Goal: Task Accomplishment & Management: Manage account settings

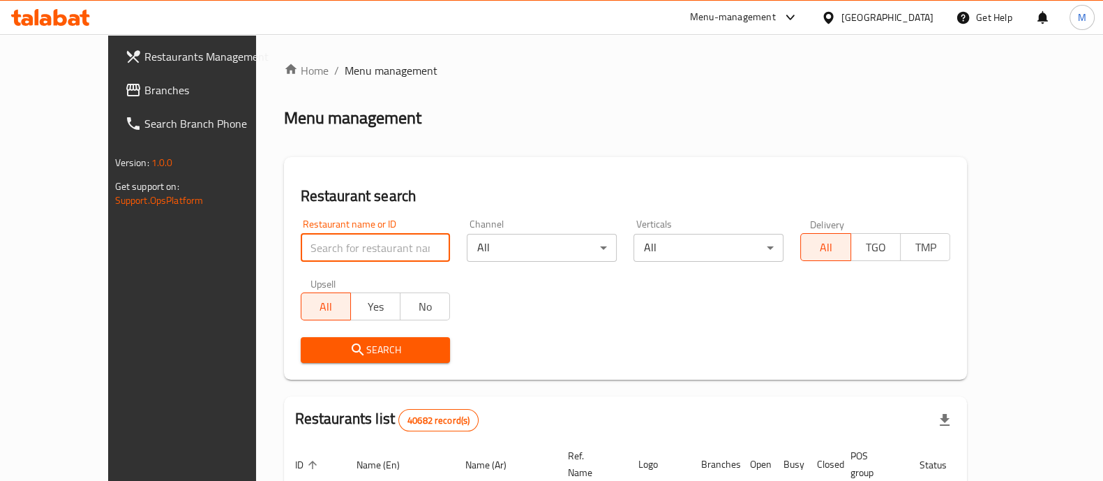
click at [301, 246] on input "search" at bounding box center [376, 248] width 150 height 28
paste input "618809"
type input "618809"
click button "Search" at bounding box center [376, 350] width 150 height 26
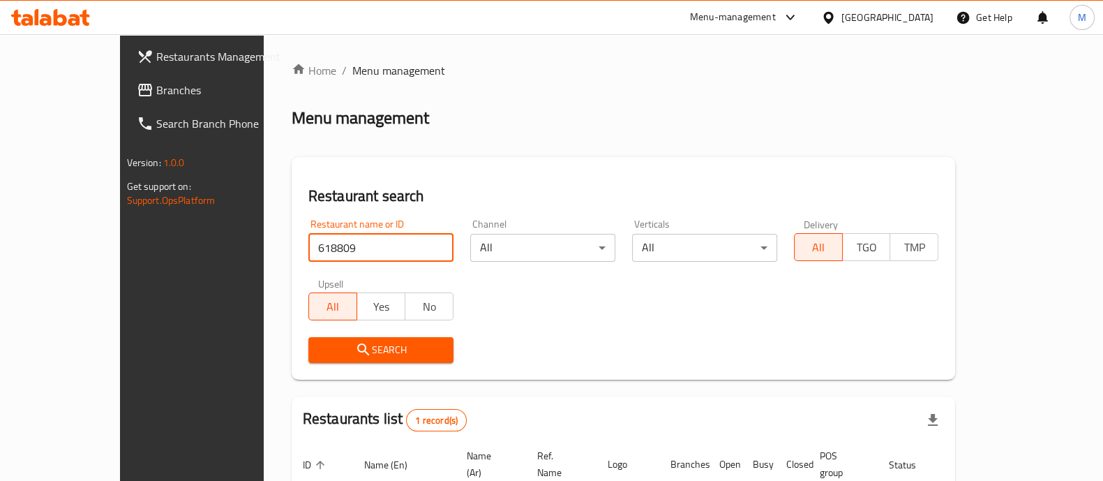
scroll to position [114, 0]
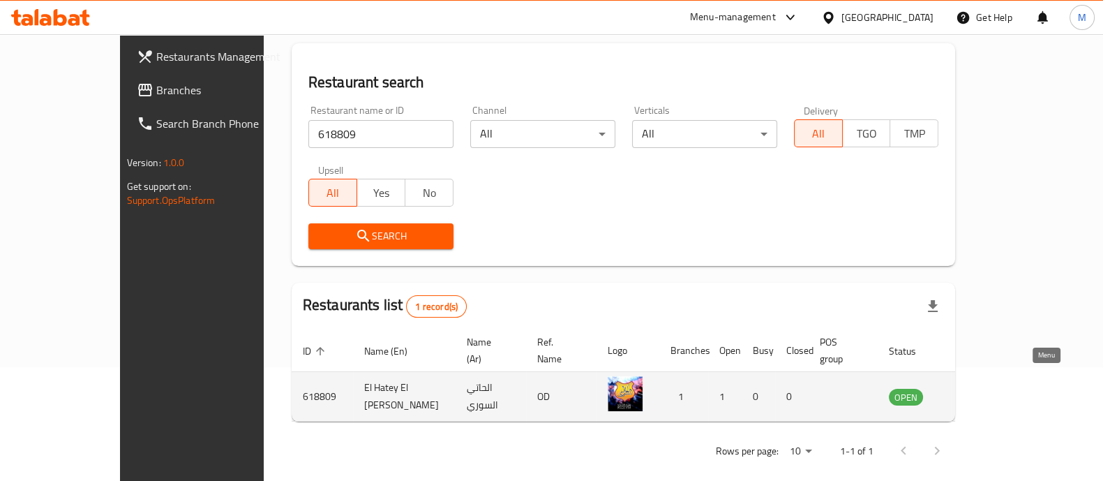
click at [979, 388] on icon "enhanced table" at bounding box center [970, 396] width 17 height 17
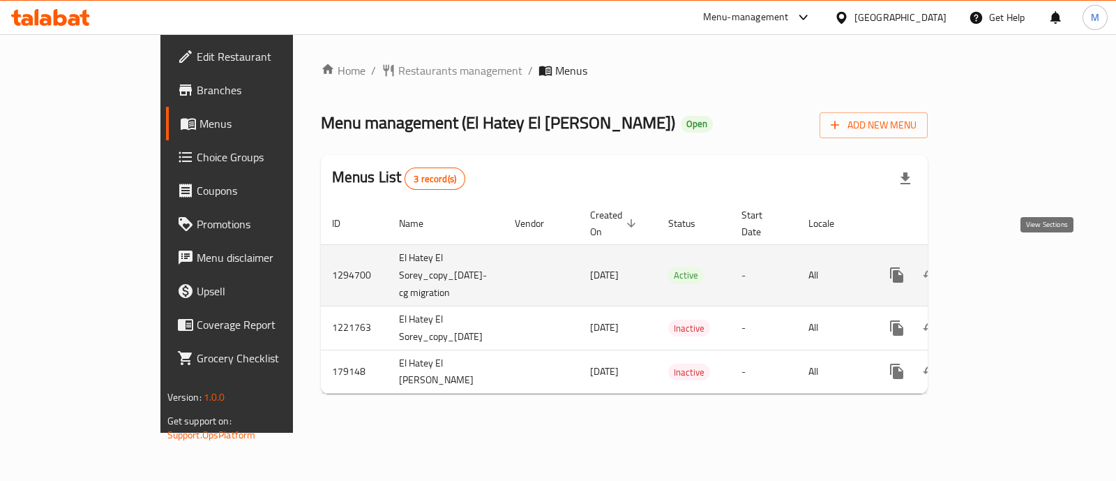
click at [1006, 267] on icon "enhanced table" at bounding box center [997, 275] width 17 height 17
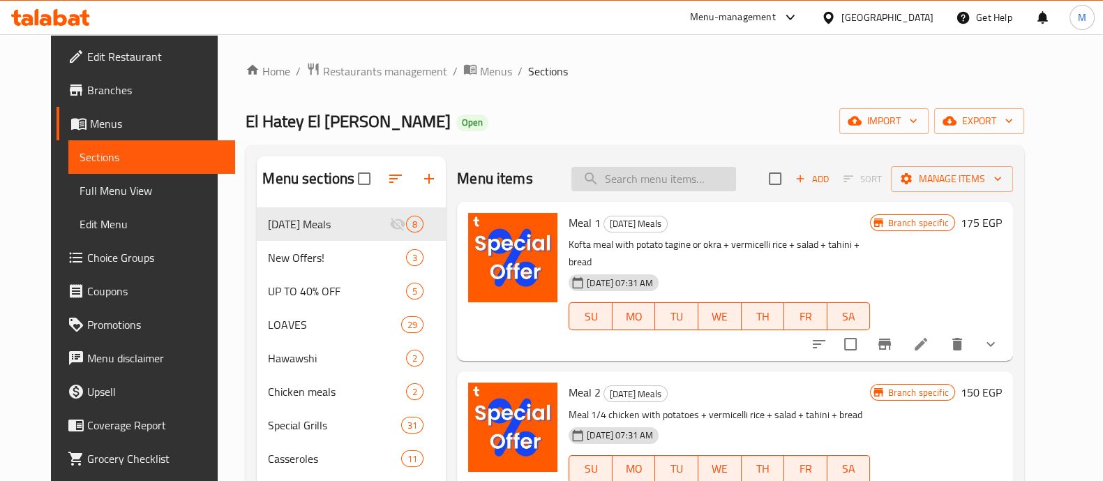
click at [684, 176] on input "search" at bounding box center [653, 179] width 165 height 24
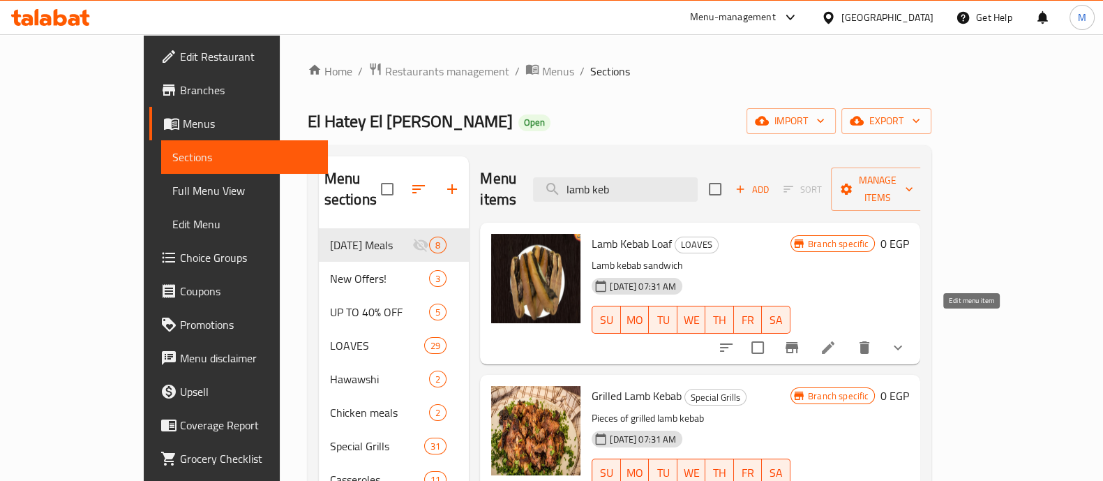
type input "lamb keb"
click at [837, 339] on icon at bounding box center [828, 347] width 17 height 17
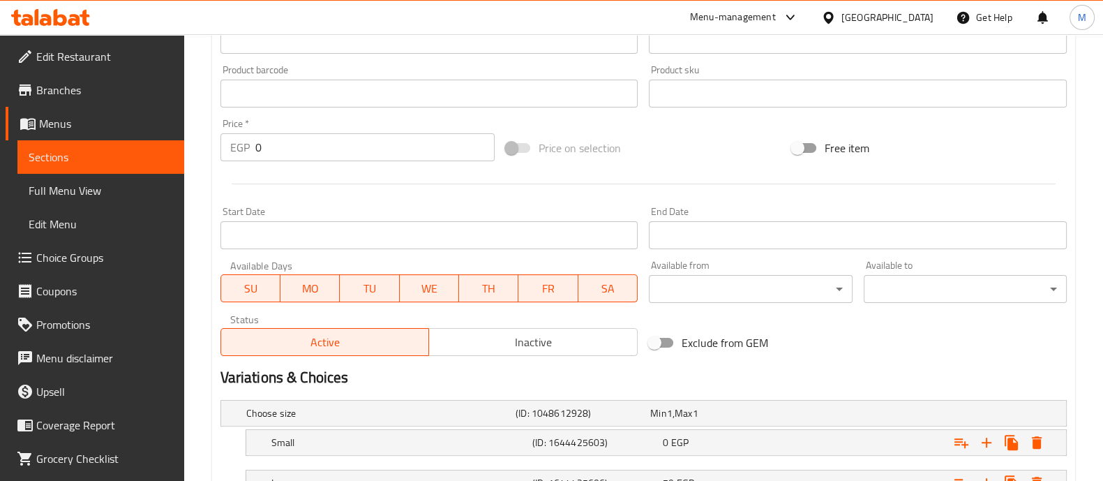
scroll to position [555, 0]
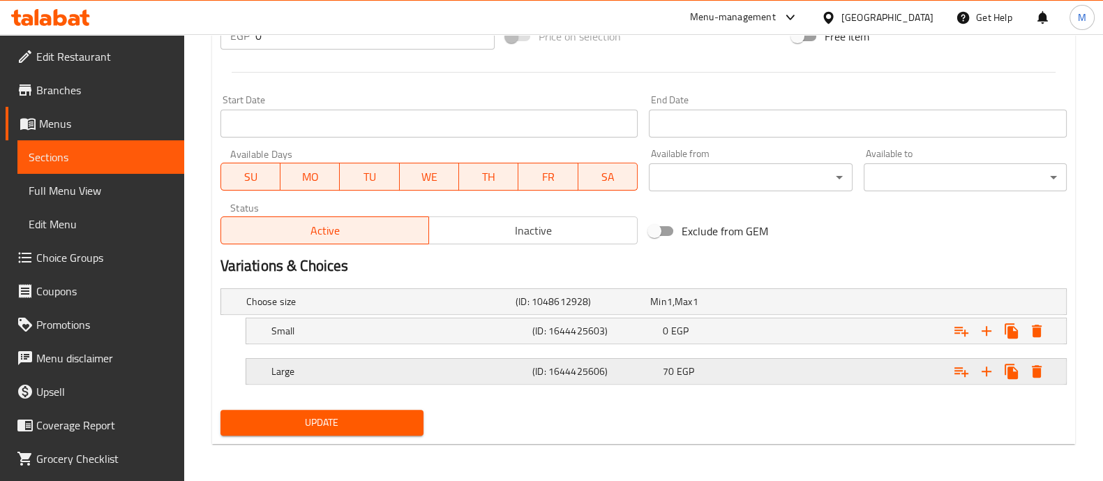
click at [673, 311] on span "EGP" at bounding box center [670, 301] width 6 height 18
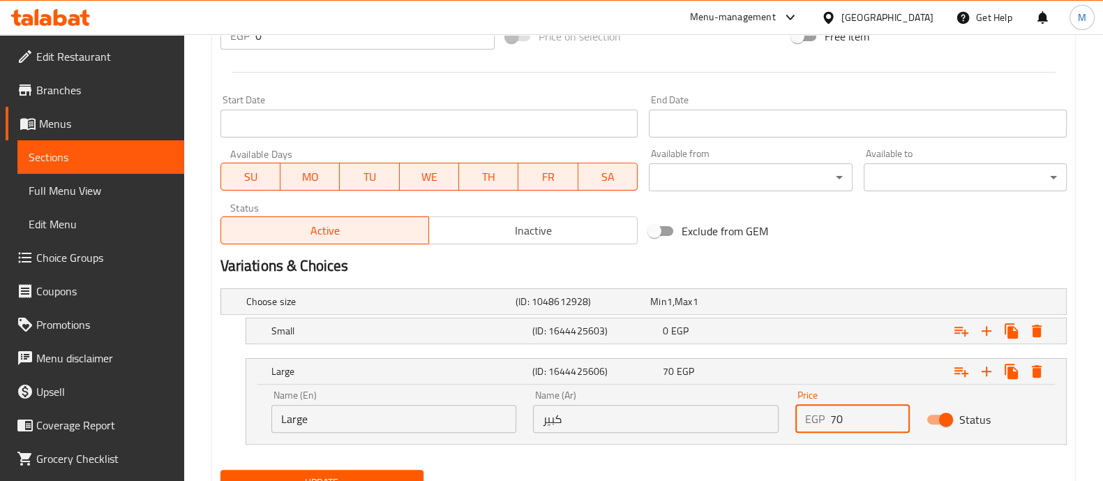
drag, startPoint x: 851, startPoint y: 421, endPoint x: 769, endPoint y: 421, distance: 81.6
click at [769, 421] on div "Name (En) Large Name (En) Name (Ar) كبير Name (Ar) Price EGP 70 Price Status" at bounding box center [656, 411] width 786 height 59
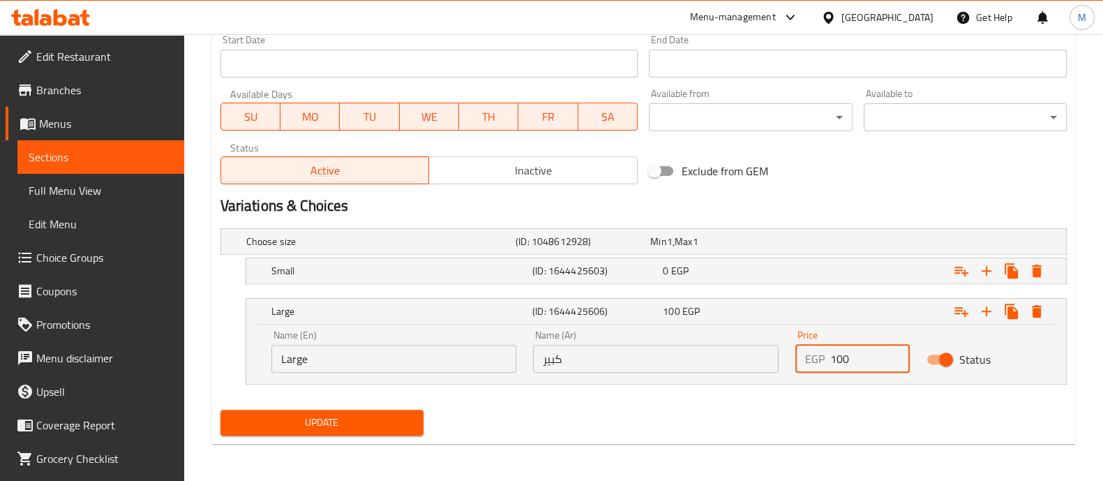
type input "100"
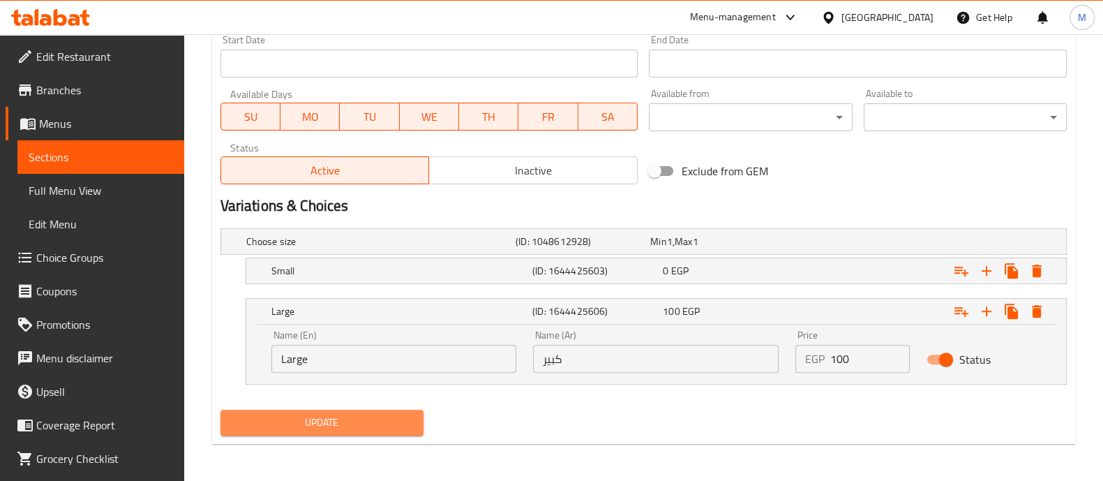
click at [315, 421] on span "Update" at bounding box center [322, 422] width 181 height 17
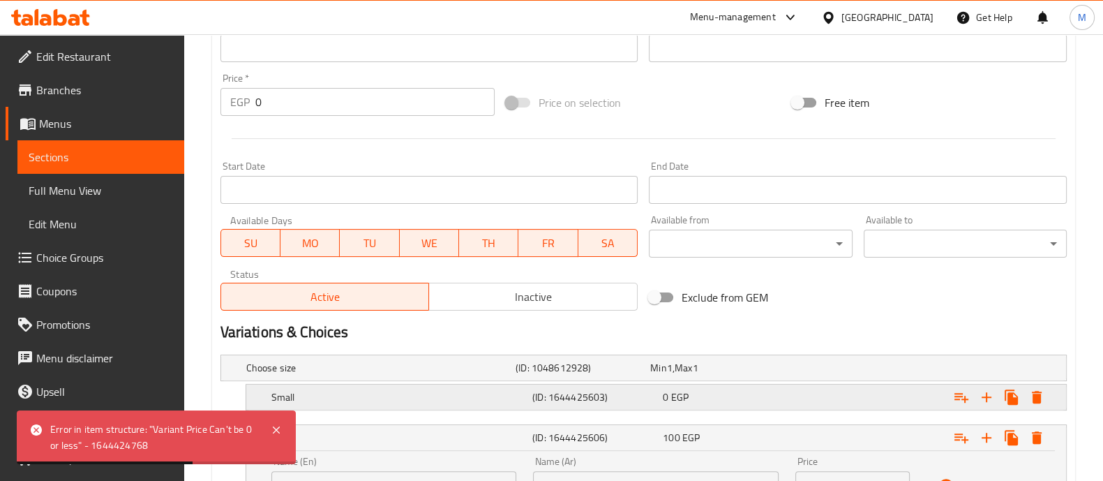
scroll to position [596, 0]
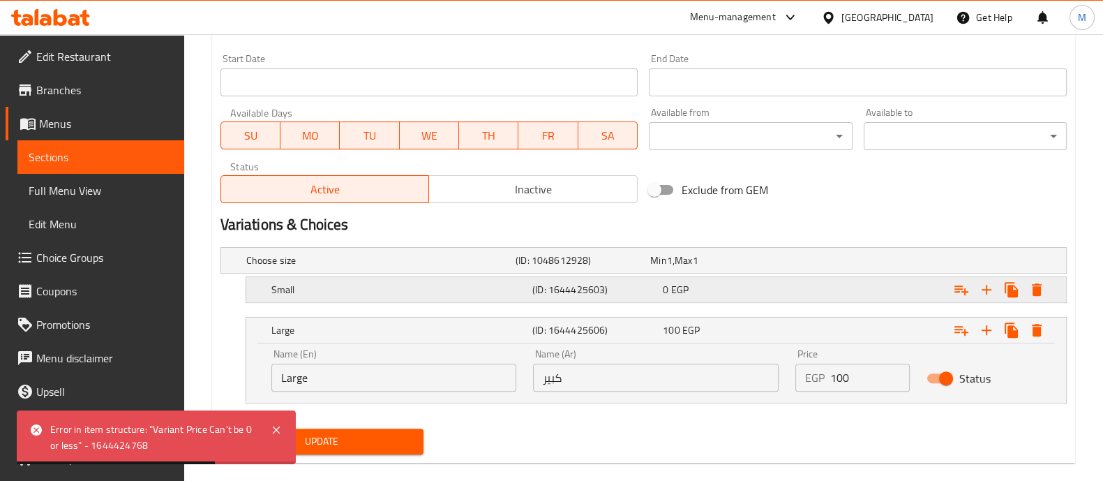
click at [712, 267] on div "0 EGP" at bounding box center [714, 260] width 129 height 14
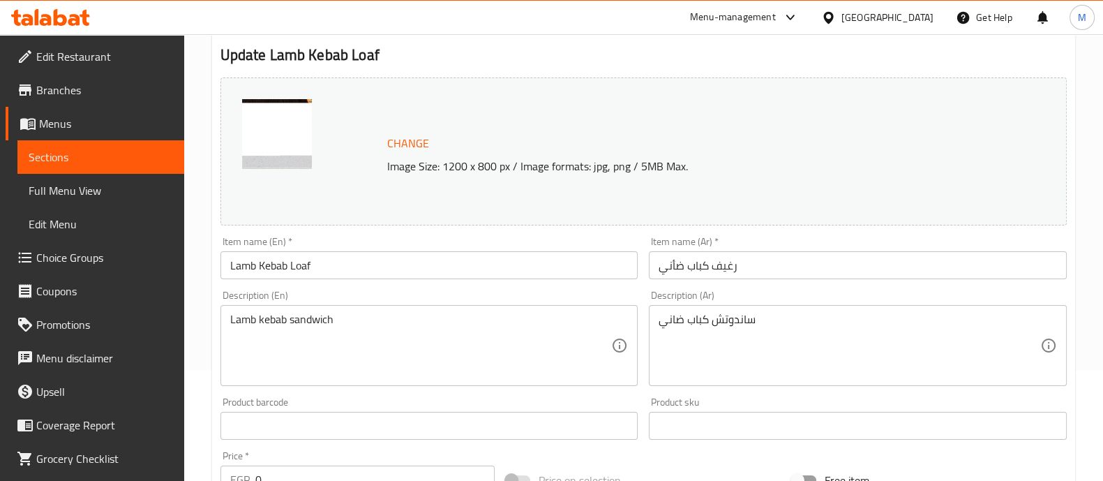
scroll to position [0, 0]
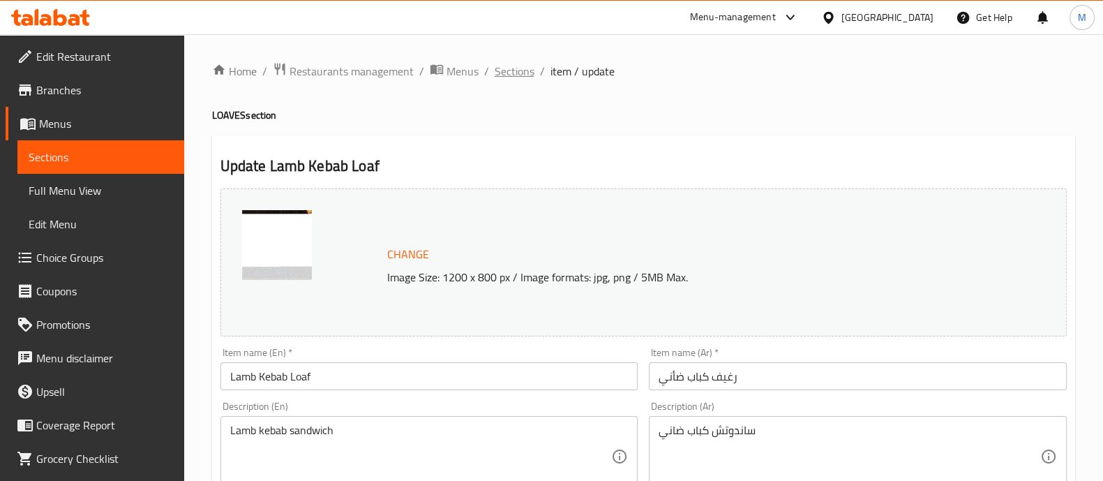
click at [498, 79] on span "Sections" at bounding box center [515, 71] width 40 height 17
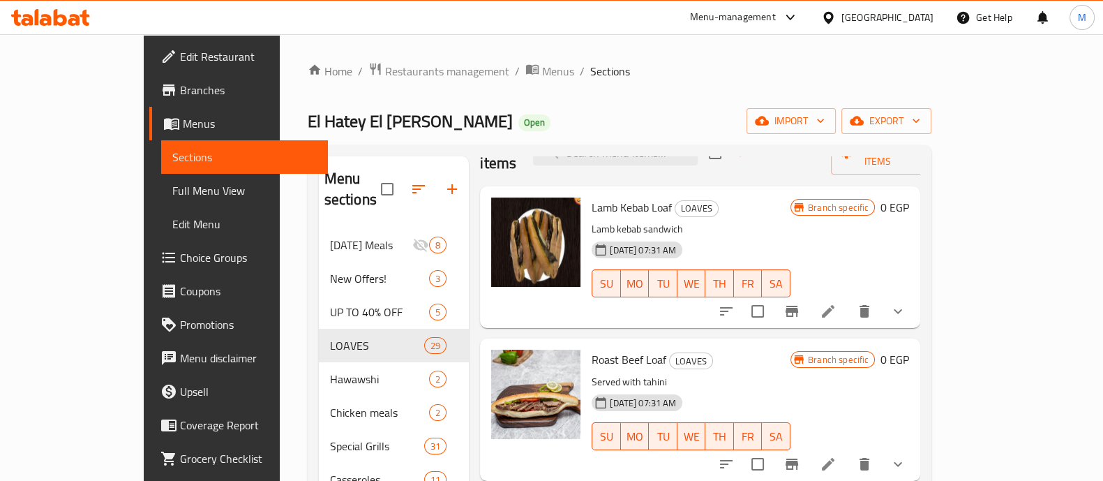
scroll to position [38, 0]
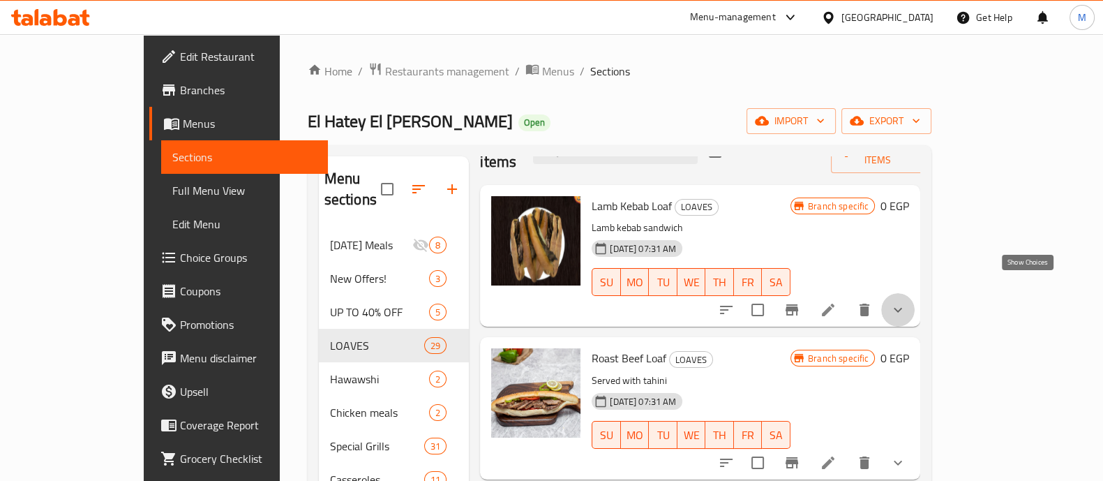
click at [906, 301] on icon "show more" at bounding box center [898, 309] width 17 height 17
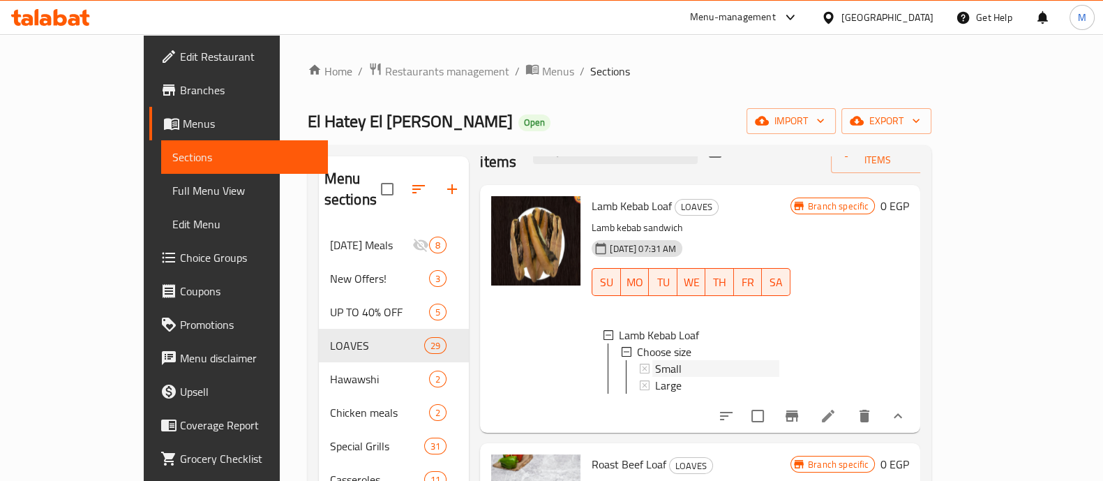
click at [655, 360] on span "Small" at bounding box center [668, 368] width 27 height 17
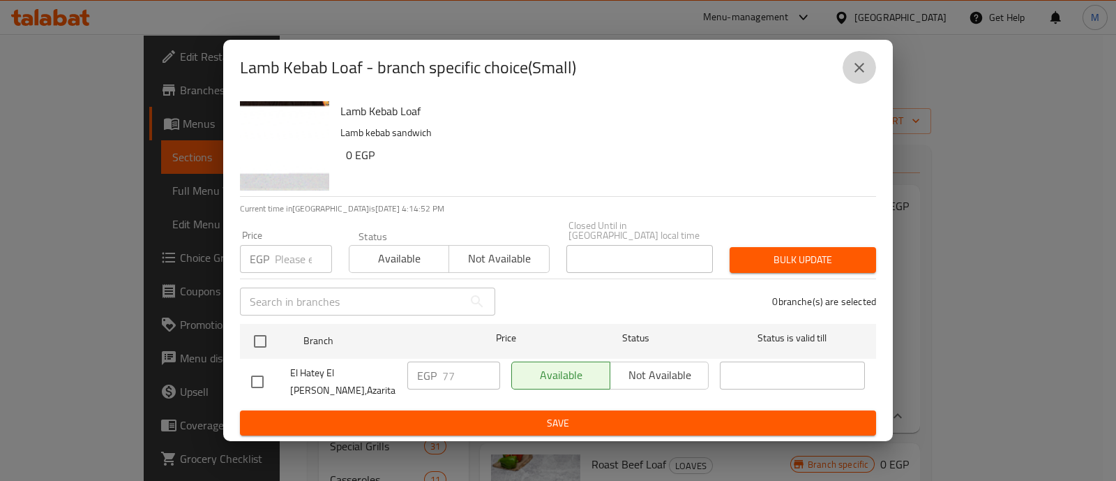
click at [861, 76] on icon "close" at bounding box center [859, 67] width 17 height 17
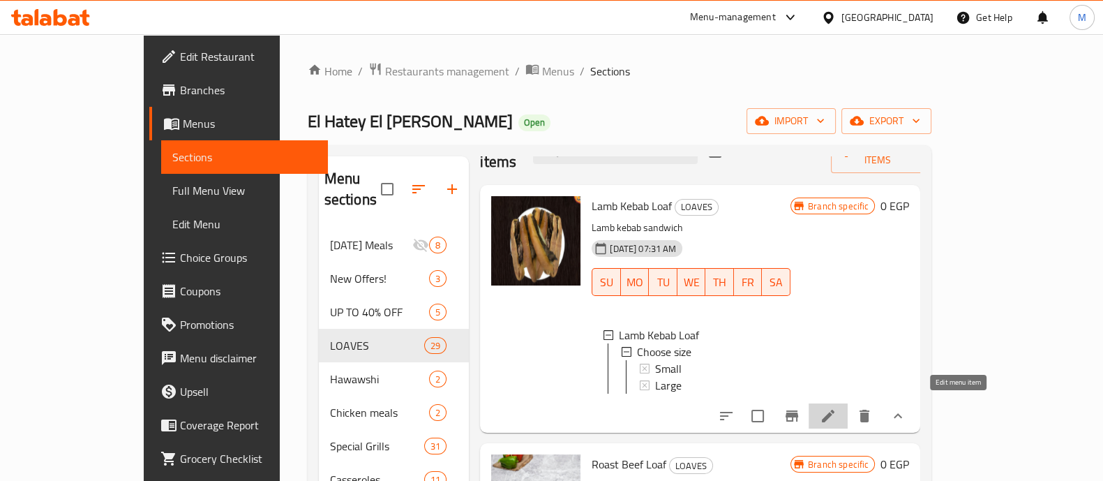
click at [837, 408] on icon at bounding box center [828, 416] width 17 height 17
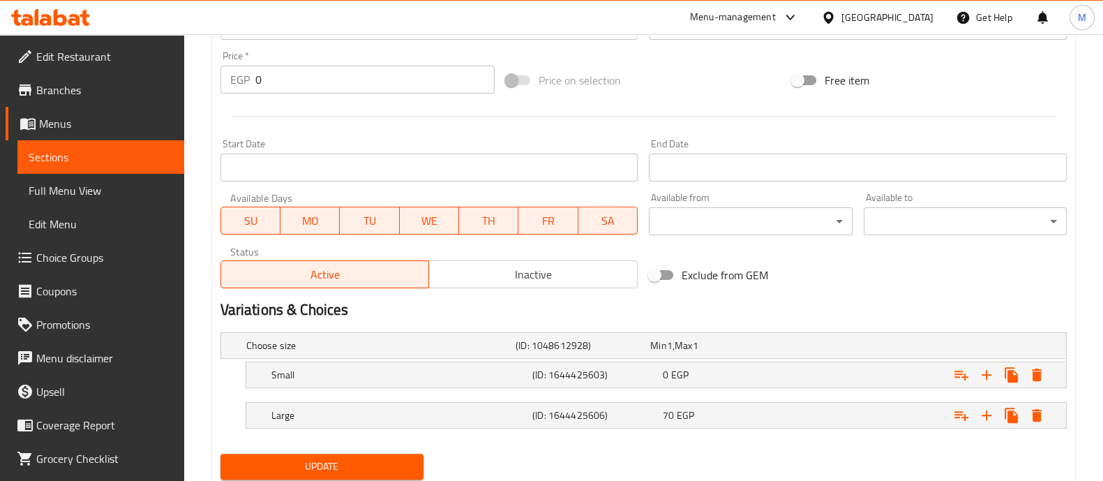
scroll to position [555, 0]
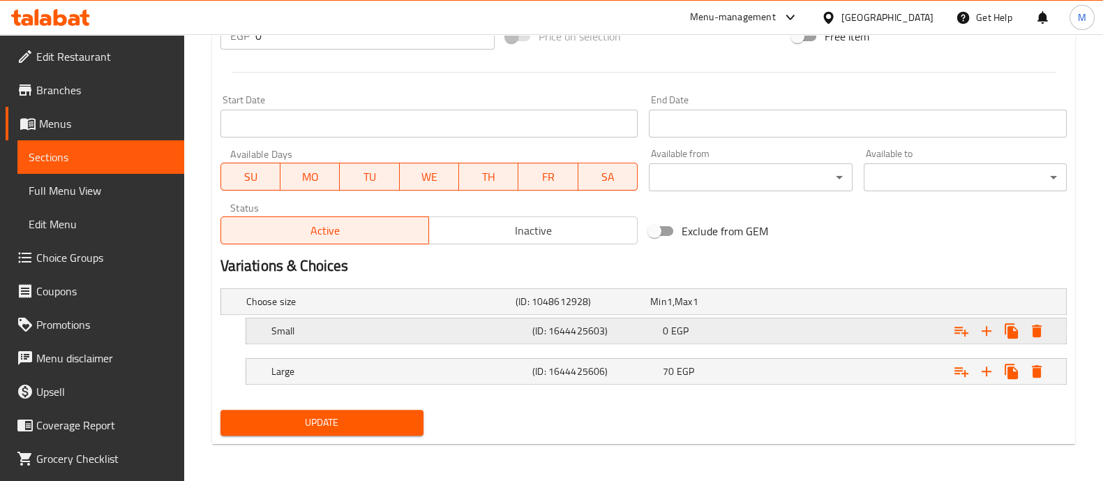
click at [918, 304] on div "Expand" at bounding box center [916, 302] width 269 height 6
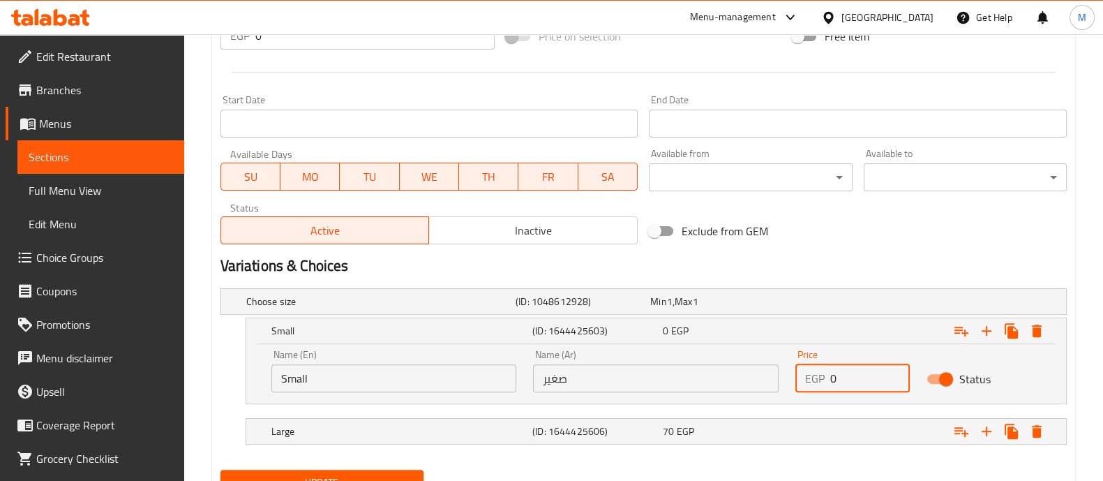
drag, startPoint x: 858, startPoint y: 364, endPoint x: 710, endPoint y: 384, distance: 149.3
click at [710, 384] on div "Name (En) Small Name (En) Name (Ar) صغير Name (Ar) Price EGP 0 Price Status" at bounding box center [656, 370] width 786 height 59
type input "77"
click at [680, 329] on span "EGP" at bounding box center [685, 331] width 17 height 18
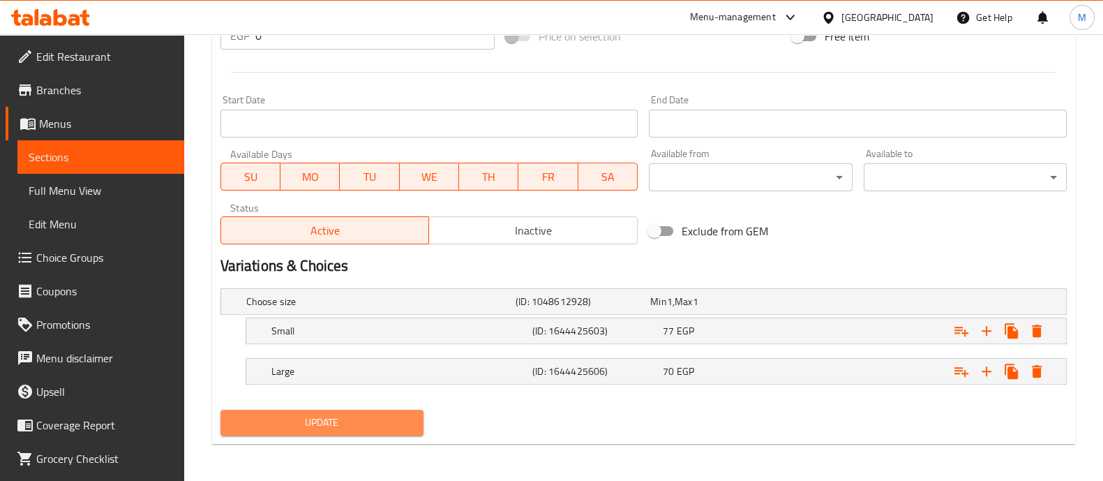
click at [384, 424] on span "Update" at bounding box center [322, 422] width 181 height 17
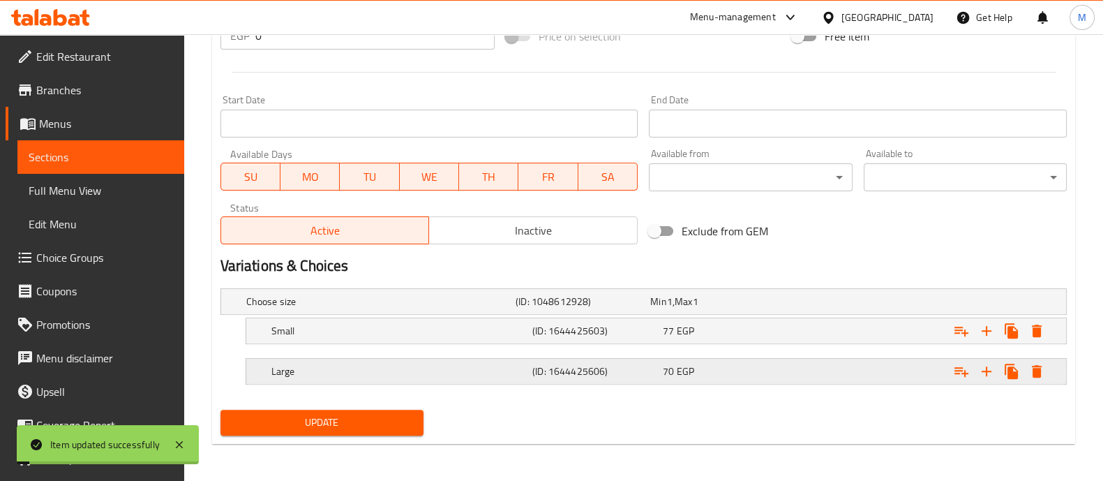
click at [834, 304] on div "Expand" at bounding box center [916, 302] width 269 height 6
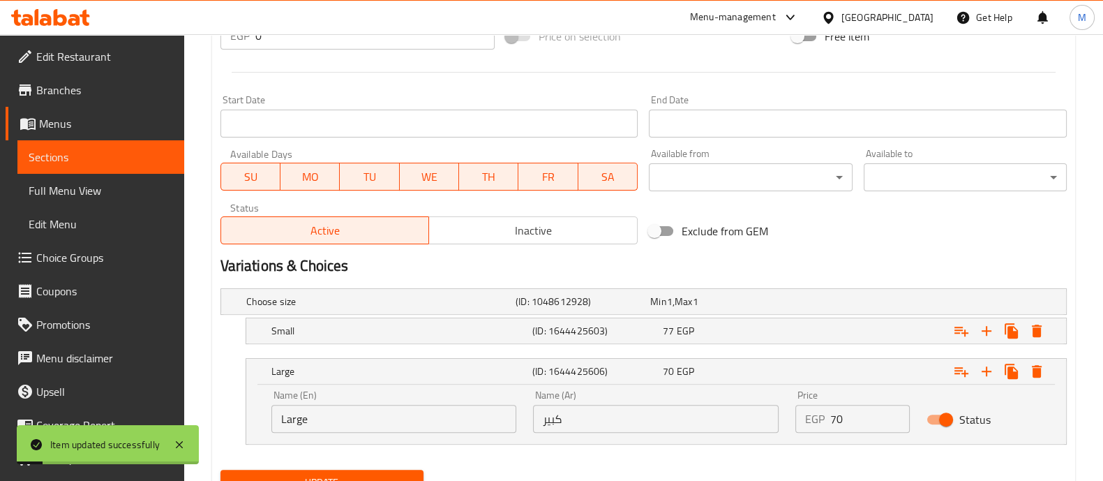
drag, startPoint x: 855, startPoint y: 420, endPoint x: 673, endPoint y: 420, distance: 182.1
click at [673, 420] on div "Name (En) Large Name (En) Name (Ar) كبير Name (Ar) Price EGP 70 Price Status" at bounding box center [656, 411] width 786 height 59
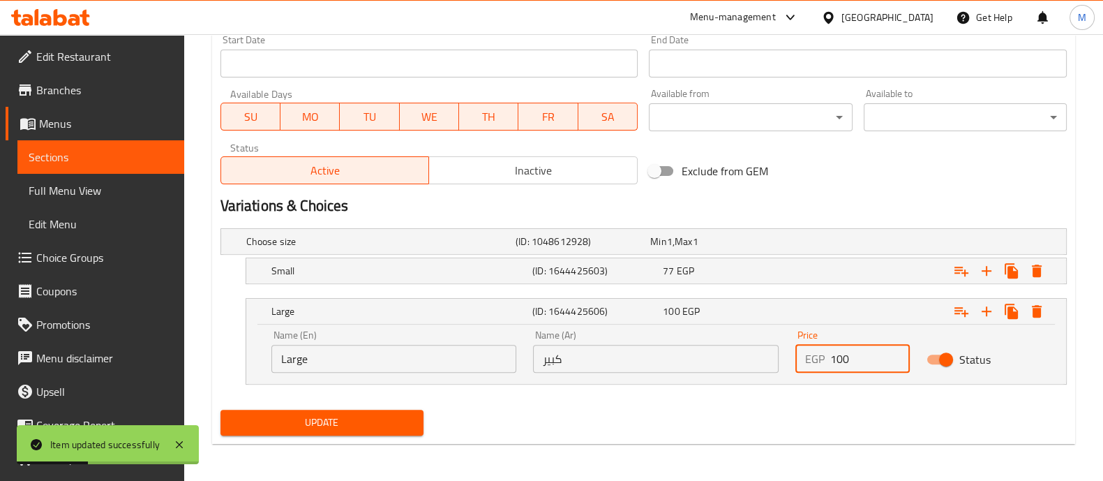
type input "100"
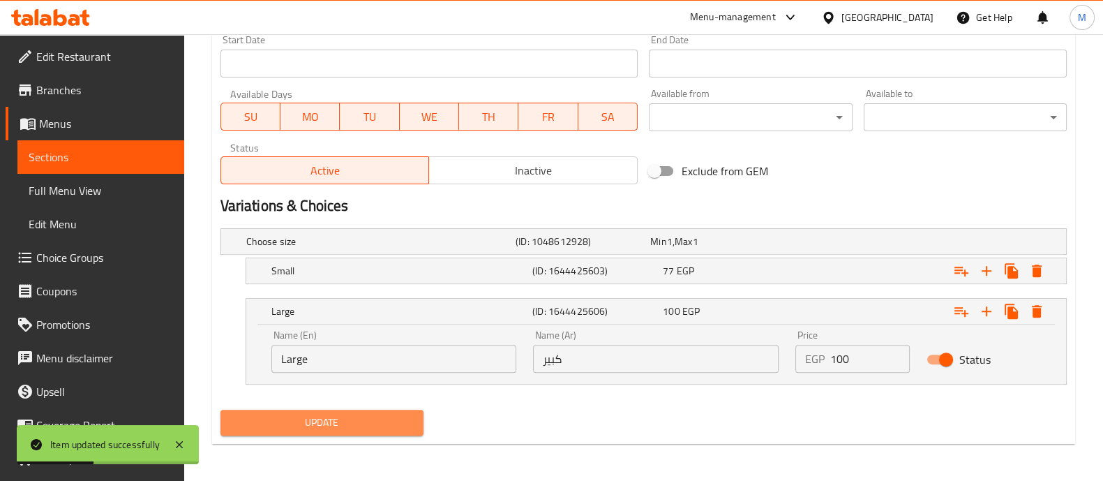
click at [357, 425] on span "Update" at bounding box center [322, 422] width 181 height 17
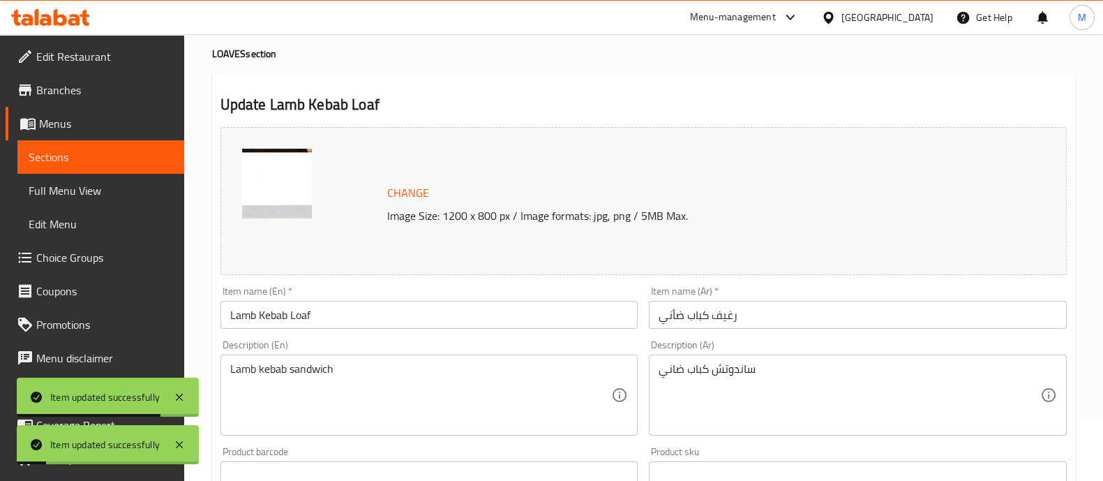
scroll to position [0, 0]
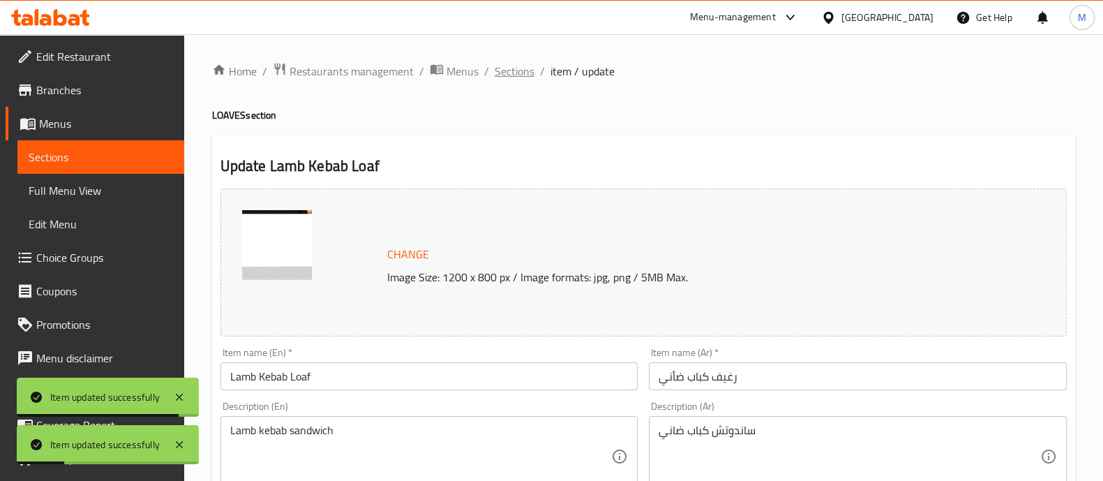
click at [509, 80] on span "Sections" at bounding box center [515, 71] width 40 height 17
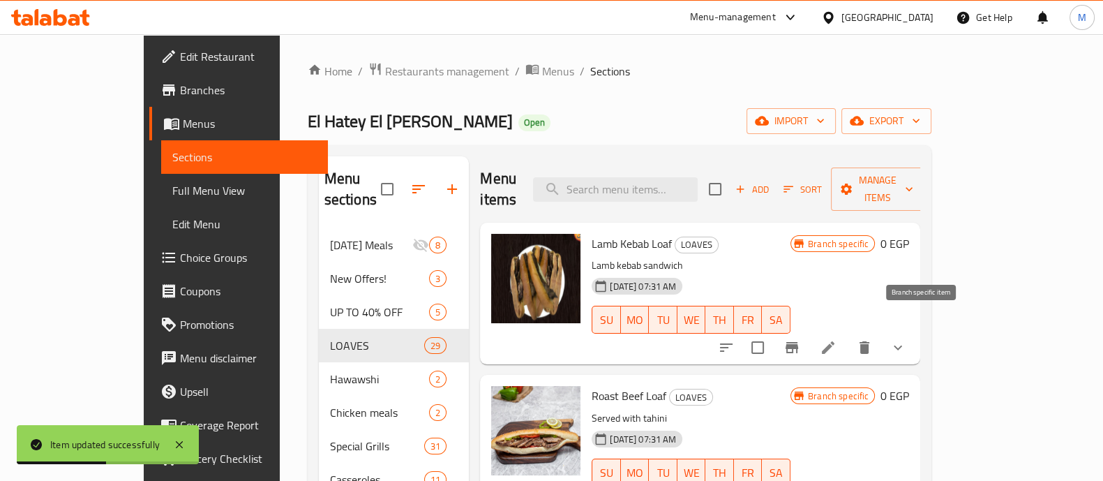
click at [800, 339] on icon "Branch-specific-item" at bounding box center [792, 347] width 17 height 17
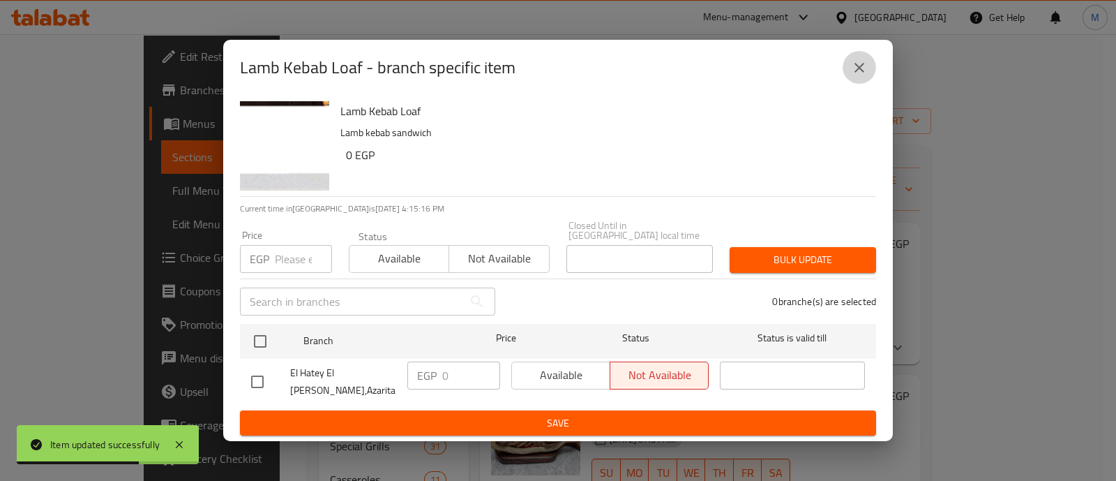
click at [855, 84] on button "close" at bounding box center [859, 67] width 33 height 33
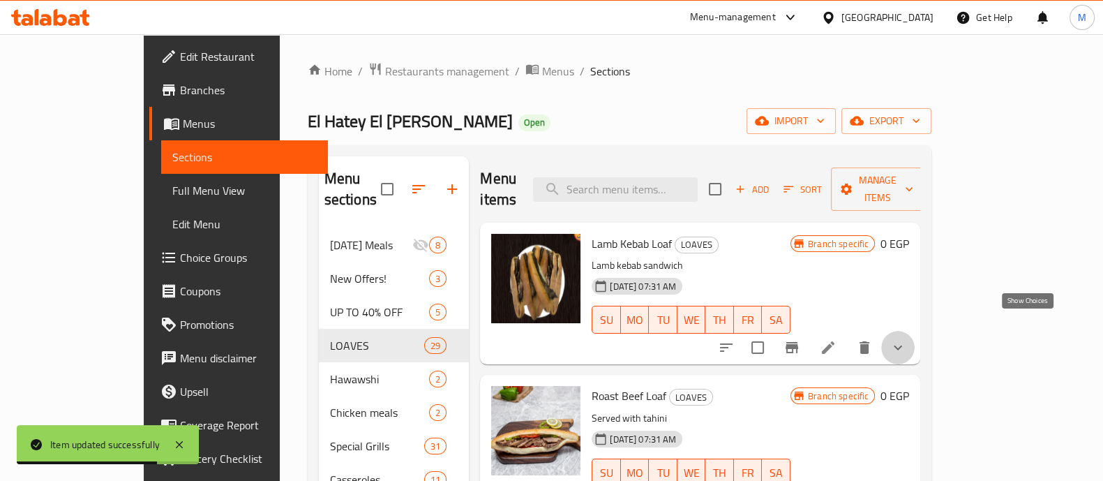
click at [906, 339] on icon "show more" at bounding box center [898, 347] width 17 height 17
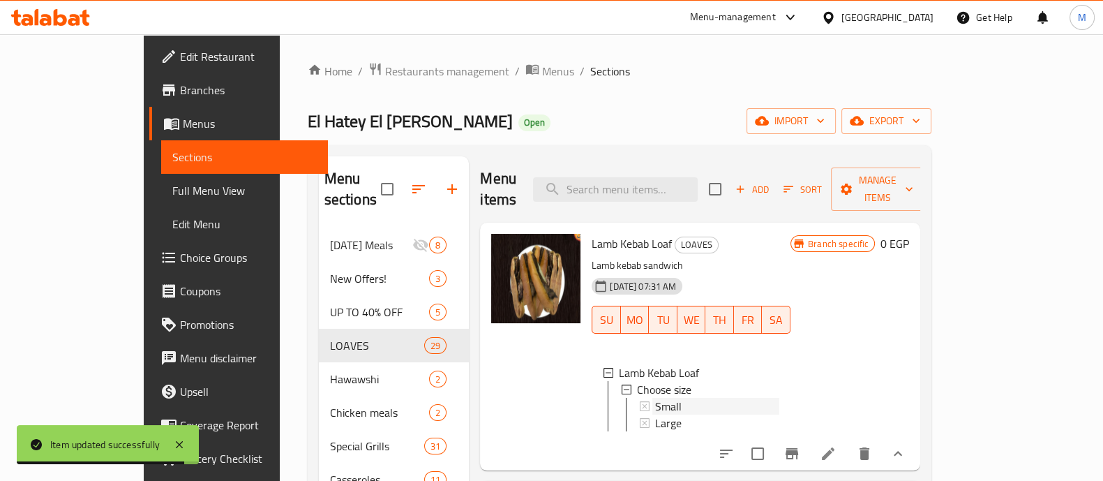
click at [655, 398] on span "Small" at bounding box center [668, 406] width 27 height 17
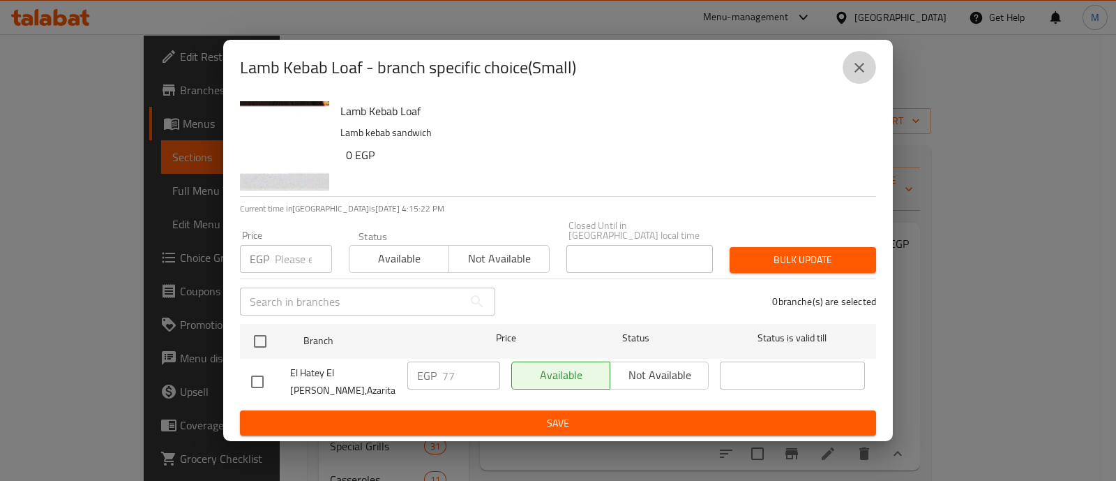
click at [859, 76] on icon "close" at bounding box center [859, 67] width 17 height 17
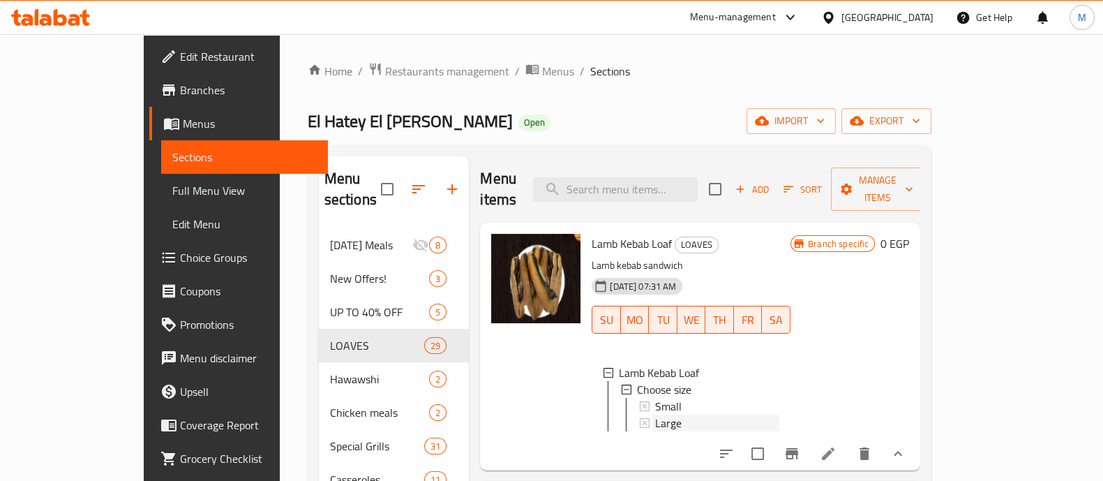
click at [655, 414] on span "Large" at bounding box center [668, 422] width 27 height 17
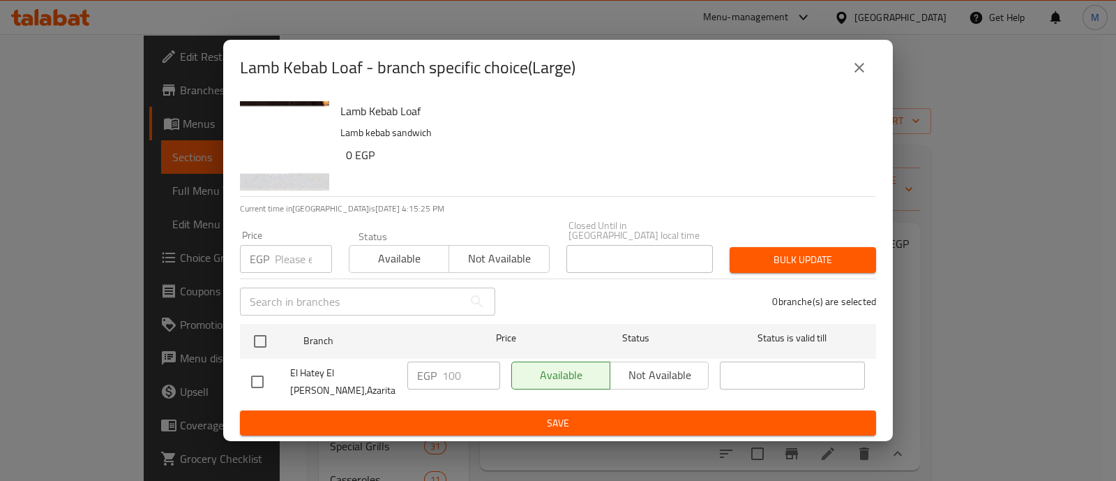
click at [273, 262] on div "EGP Price" at bounding box center [286, 259] width 92 height 28
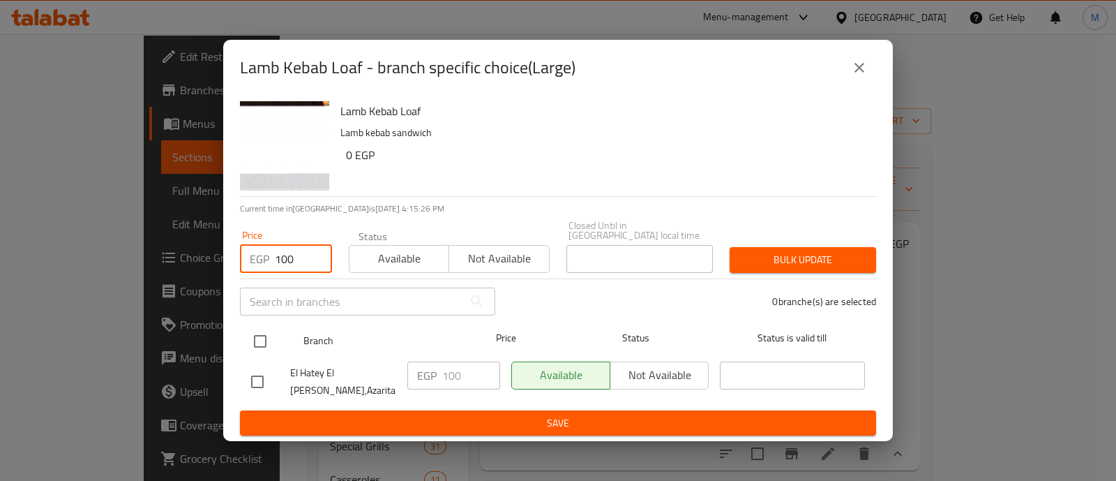
type input "100"
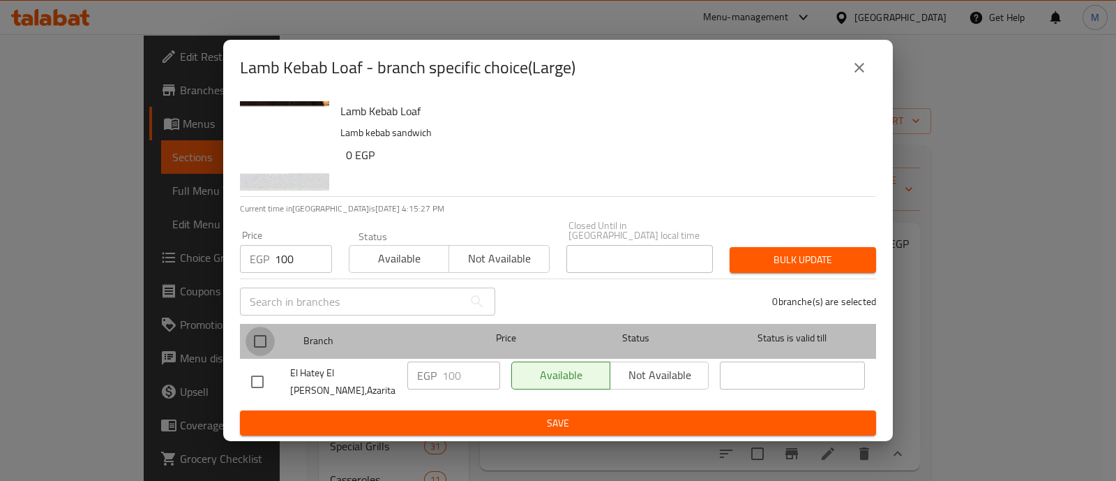
click at [264, 333] on input "checkbox" at bounding box center [260, 341] width 29 height 29
checkbox input "true"
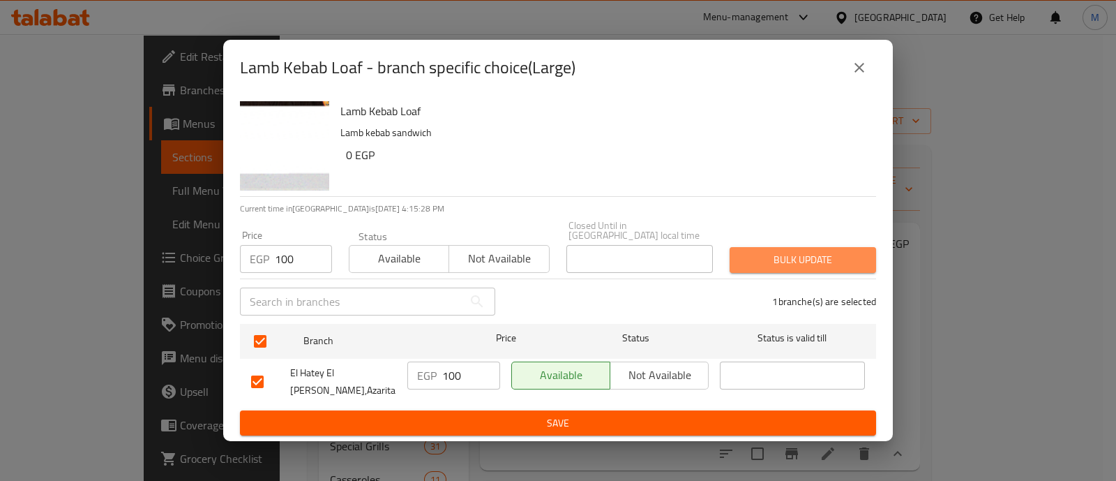
click at [840, 262] on span "Bulk update" at bounding box center [803, 259] width 124 height 17
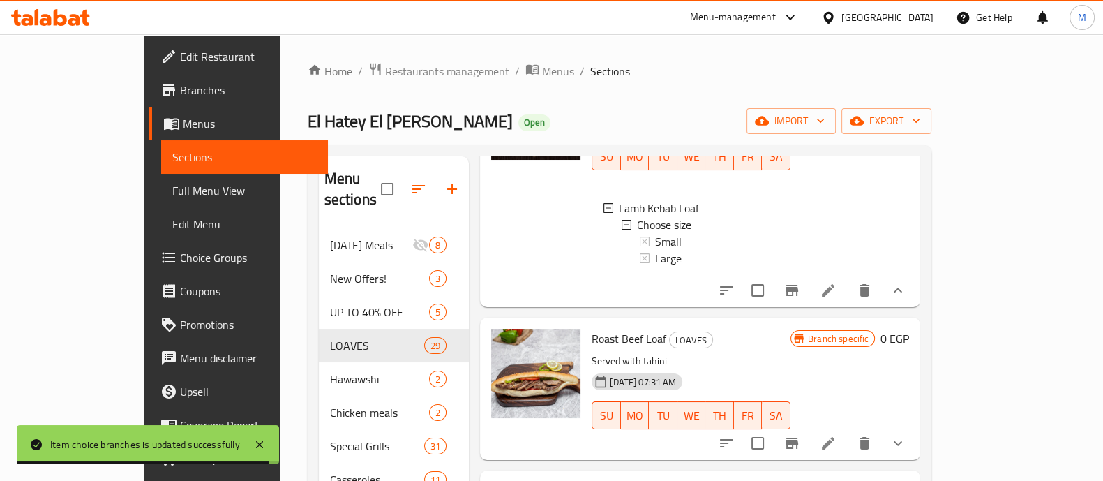
scroll to position [165, 0]
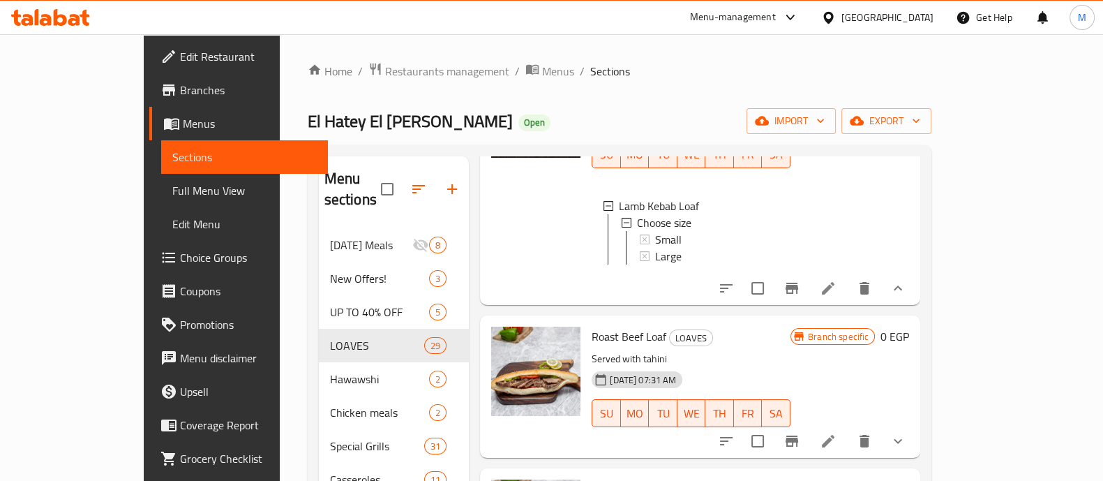
click at [666, 248] on div "Large" at bounding box center [717, 256] width 124 height 17
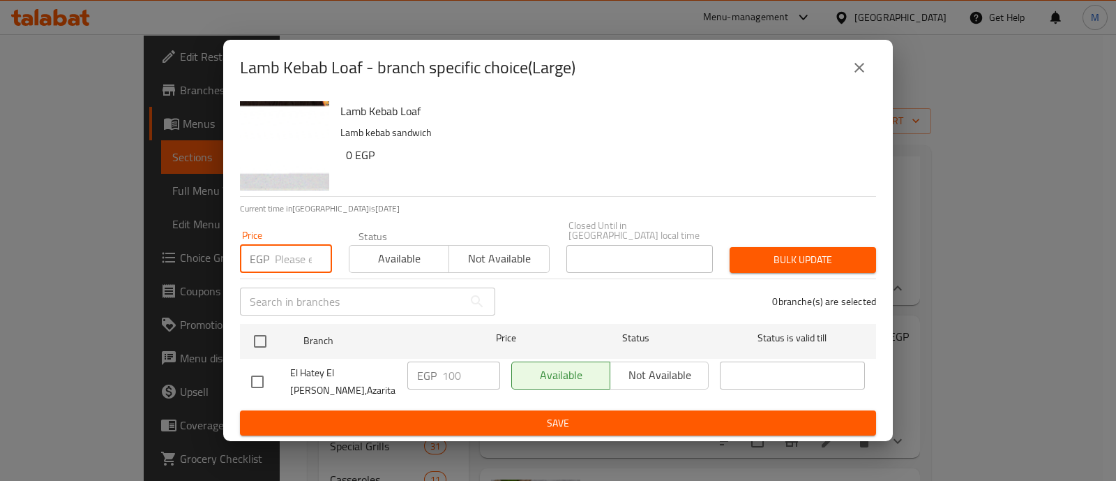
click at [279, 264] on input "number" at bounding box center [303, 259] width 57 height 28
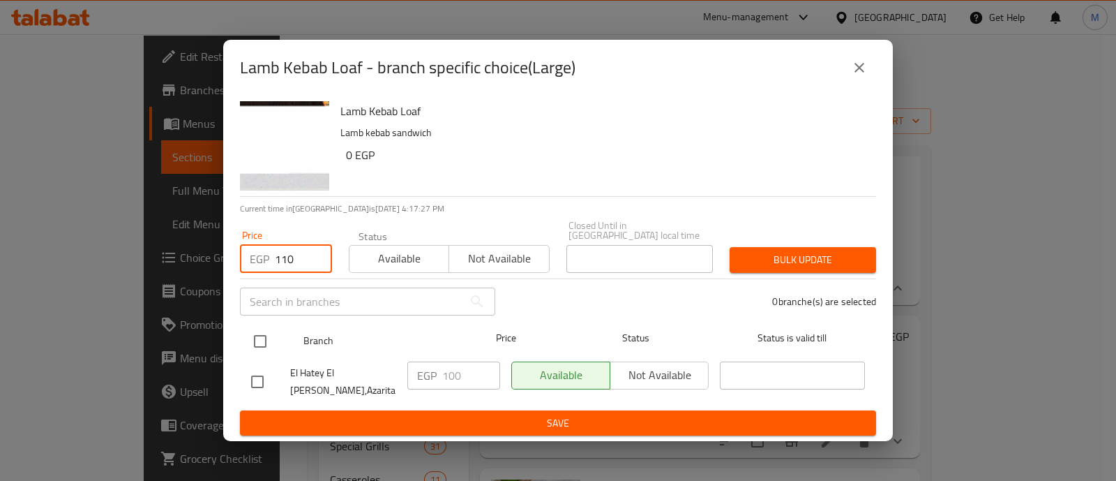
type input "110"
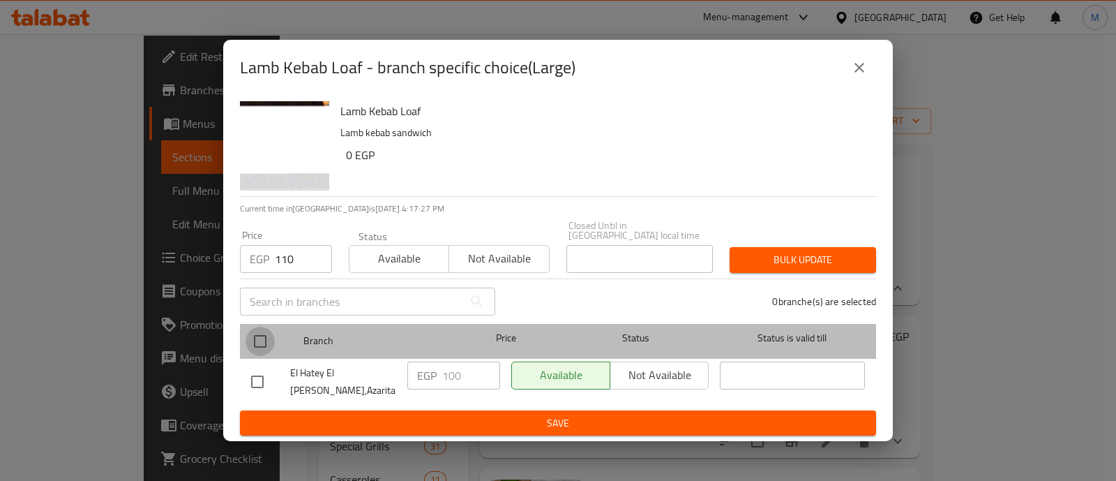
click at [262, 335] on input "checkbox" at bounding box center [260, 341] width 29 height 29
checkbox input "true"
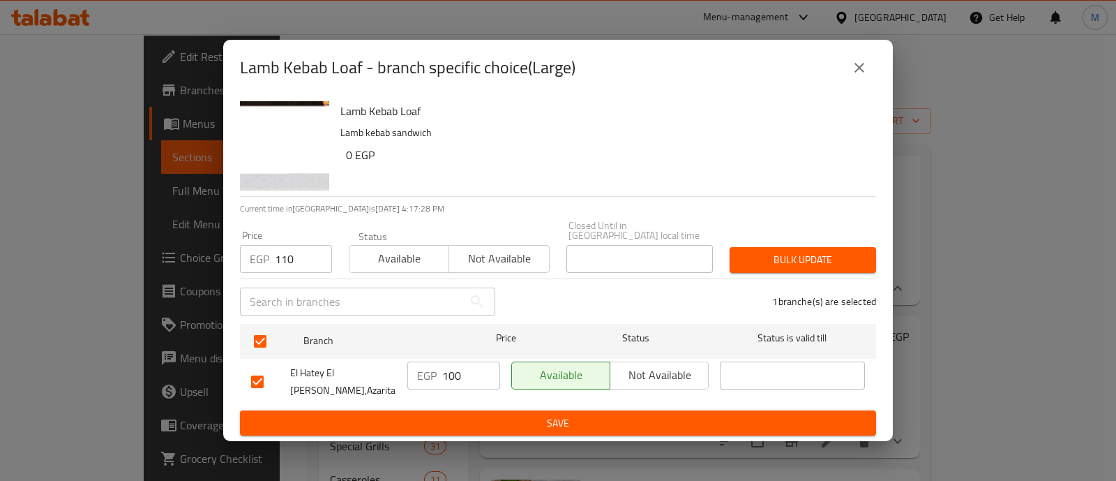
click at [754, 247] on button "Bulk update" at bounding box center [803, 260] width 147 height 26
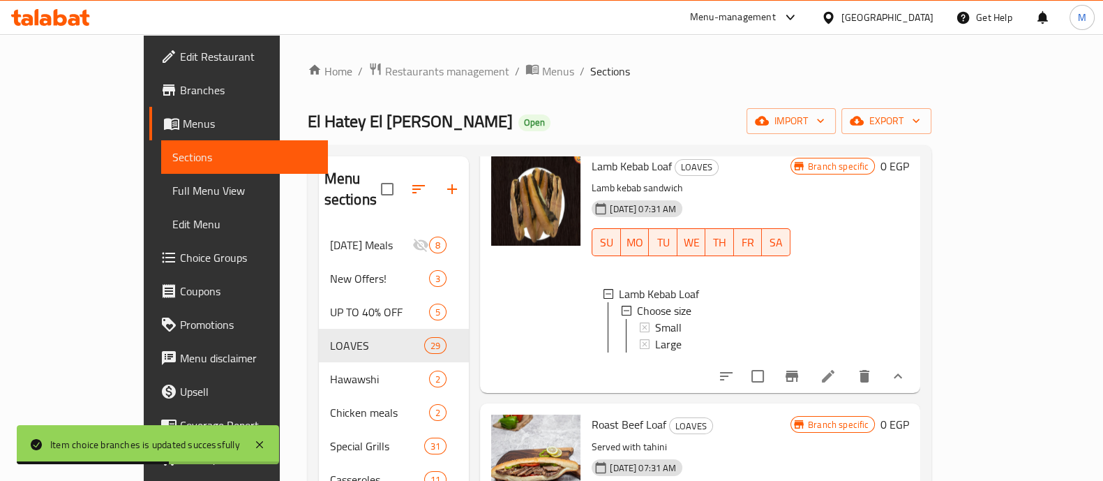
scroll to position [0, 0]
click at [668, 320] on div "Small" at bounding box center [717, 328] width 124 height 17
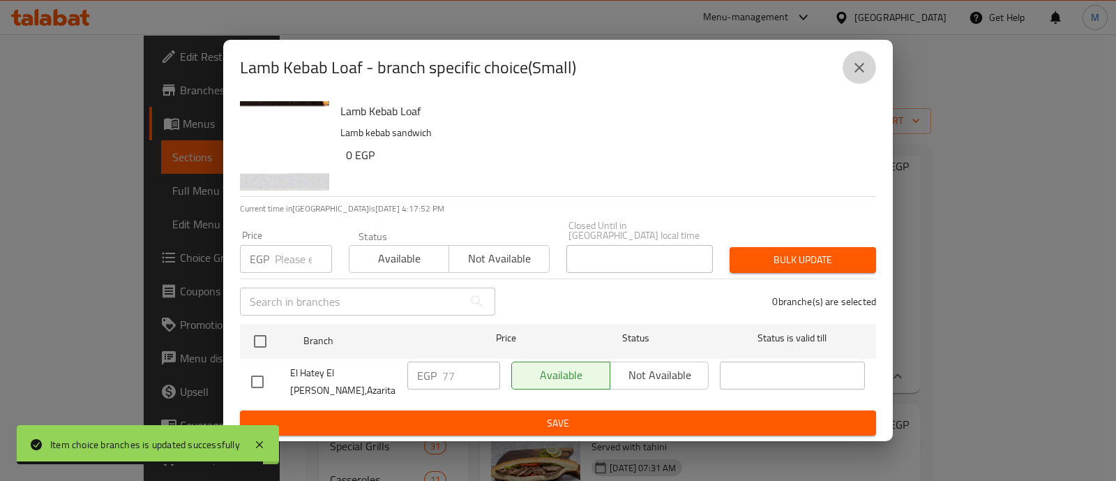
click at [871, 77] on button "close" at bounding box center [859, 67] width 33 height 33
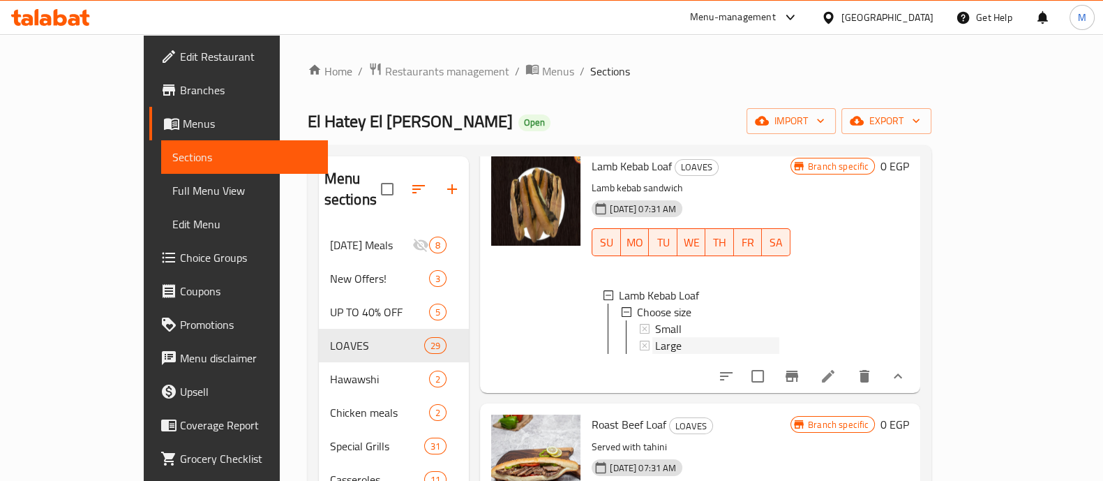
click at [655, 337] on span "Large" at bounding box center [668, 345] width 27 height 17
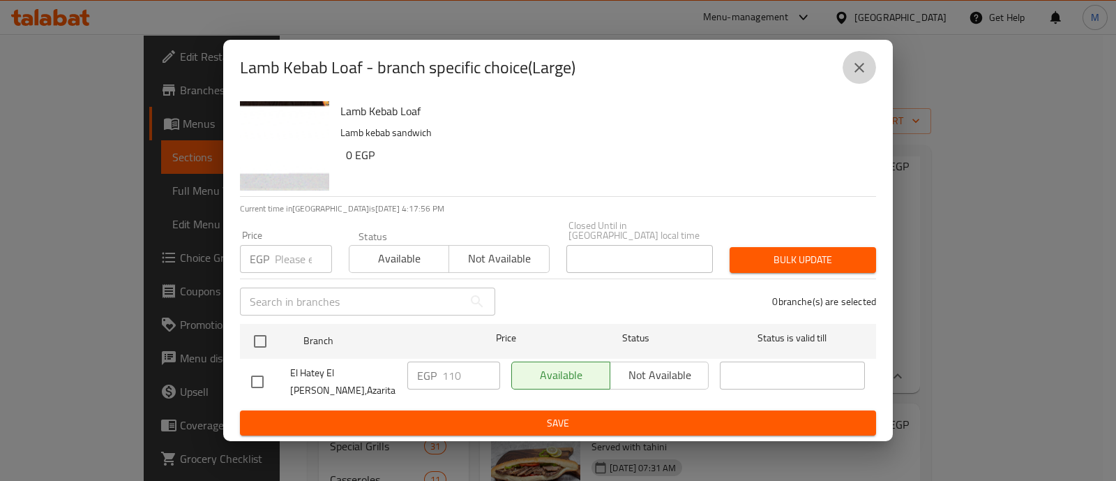
click at [865, 70] on icon "close" at bounding box center [859, 67] width 17 height 17
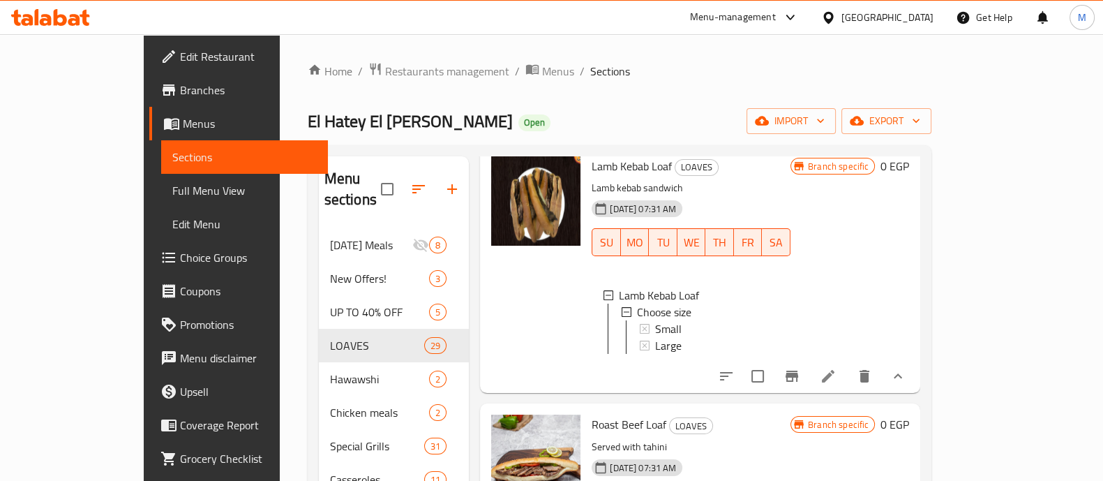
scroll to position [311, 0]
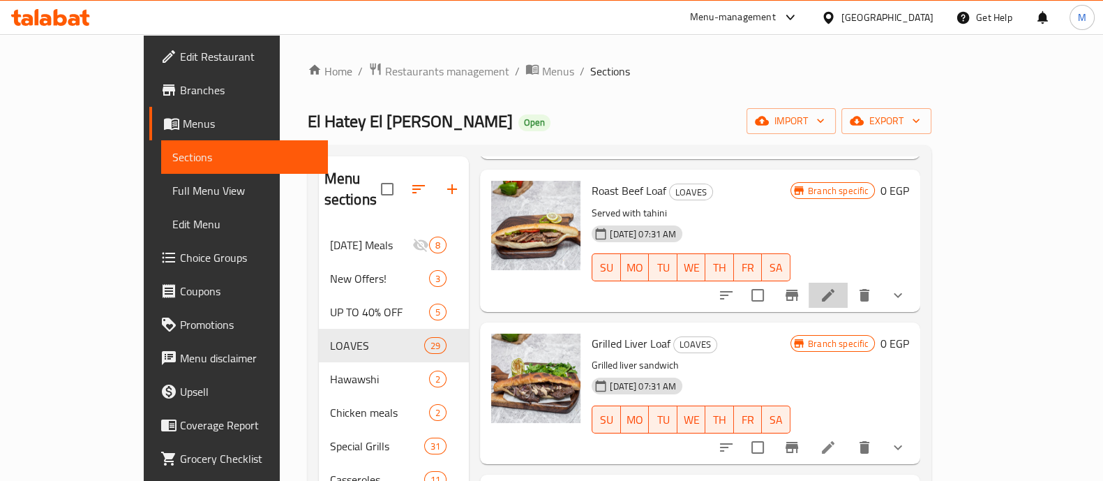
click at [848, 283] on li at bounding box center [828, 295] width 39 height 25
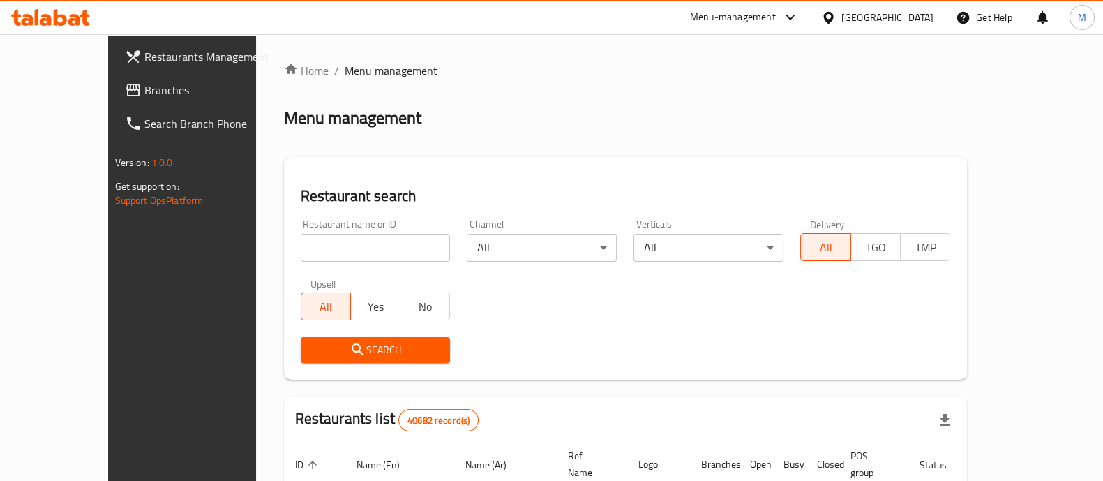
drag, startPoint x: 349, startPoint y: 227, endPoint x: 351, endPoint y: 248, distance: 21.0
click at [351, 248] on div "Restaurant name or ID Restaurant name or ID" at bounding box center [376, 240] width 150 height 43
click at [351, 248] on input "search" at bounding box center [376, 248] width 150 height 28
type input "pizza queen"
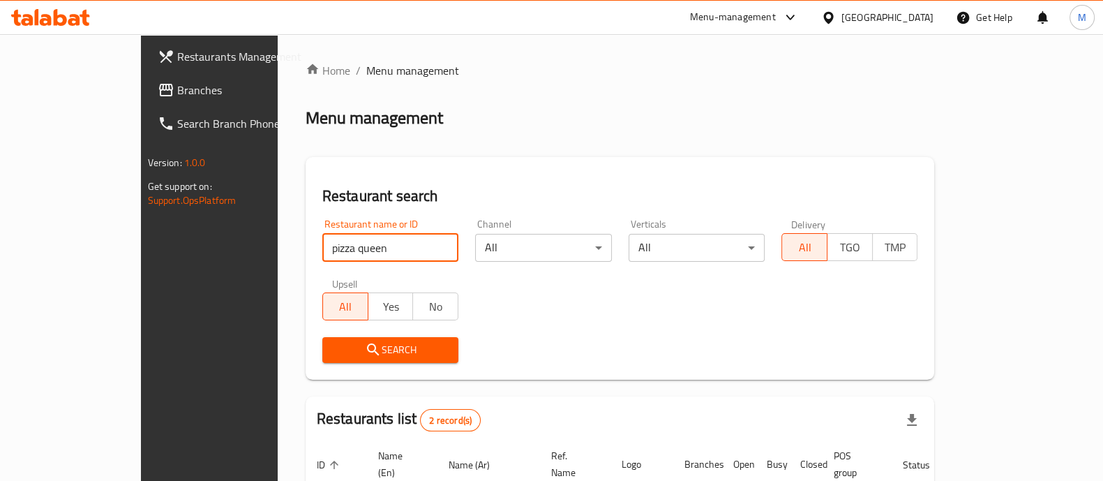
scroll to position [163, 0]
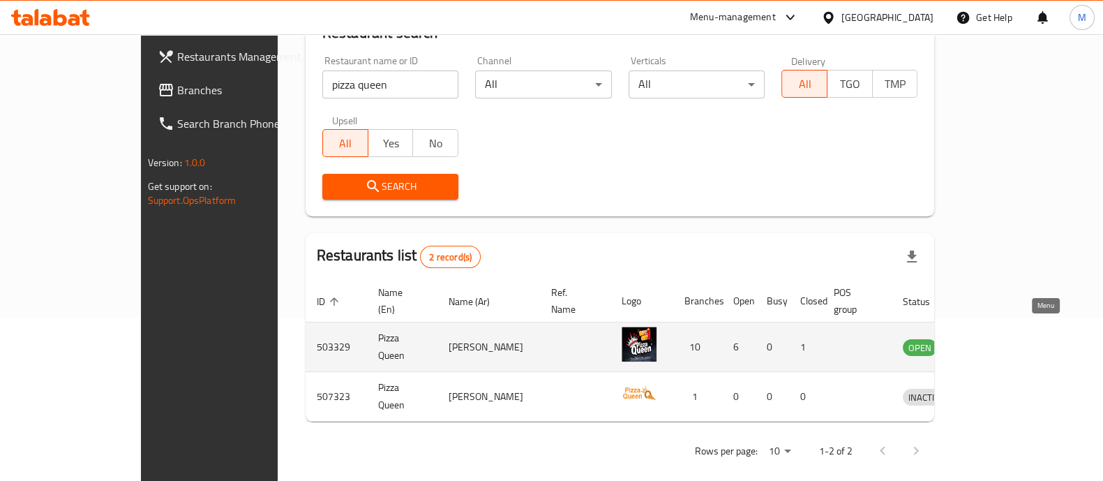
click at [994, 342] on icon "enhanced table" at bounding box center [986, 348] width 15 height 12
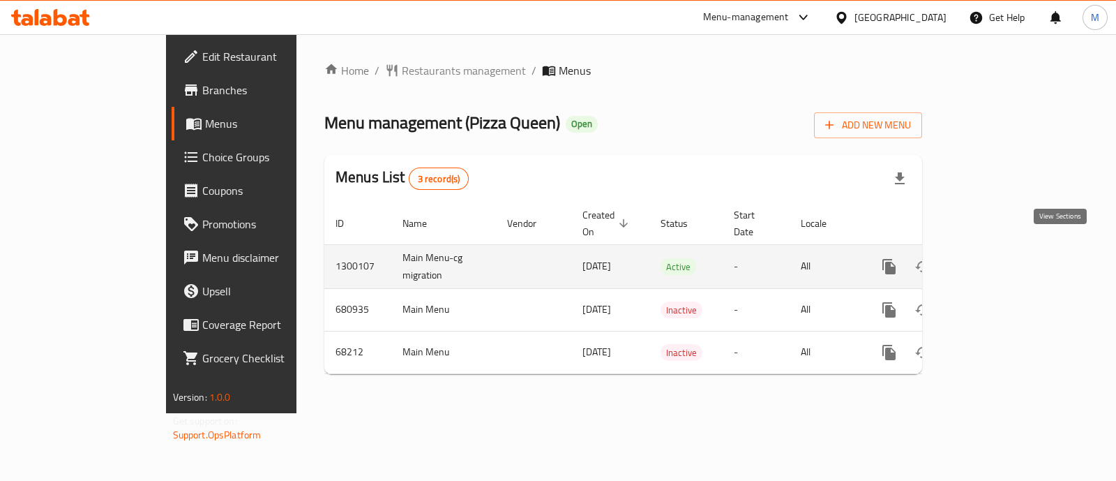
click at [999, 258] on icon "enhanced table" at bounding box center [990, 266] width 17 height 17
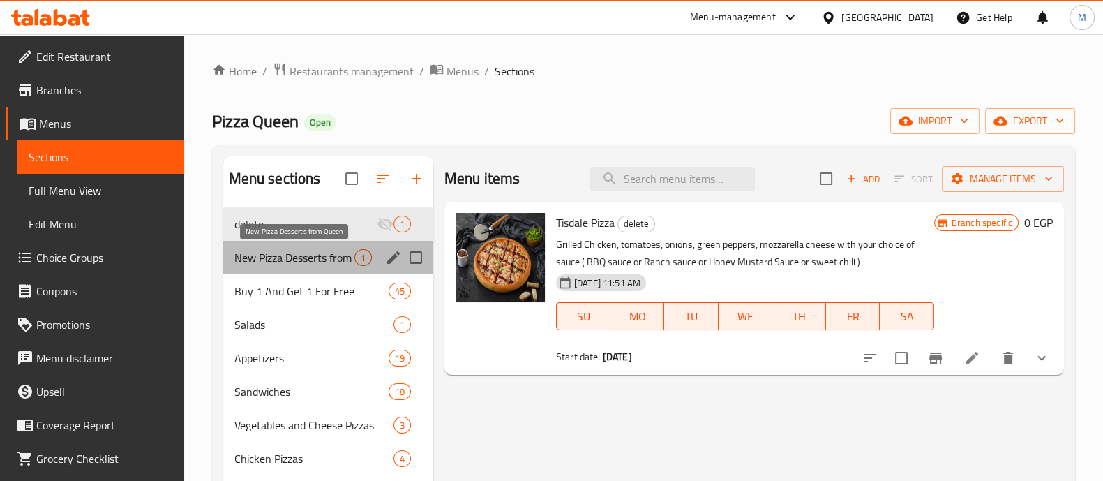
click at [294, 263] on span "New Pizza Desserts from Queen" at bounding box center [294, 257] width 120 height 17
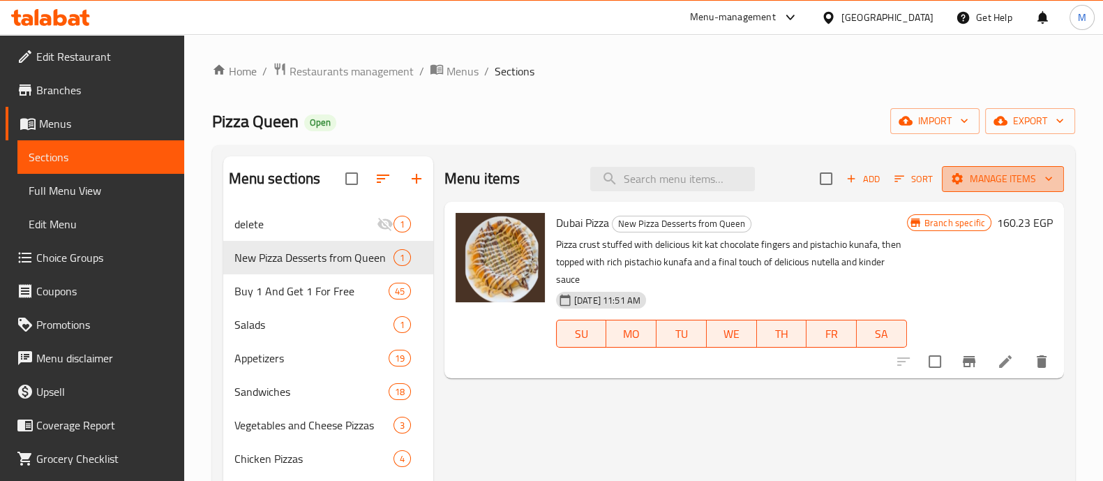
click at [979, 186] on span "Manage items" at bounding box center [1003, 178] width 100 height 17
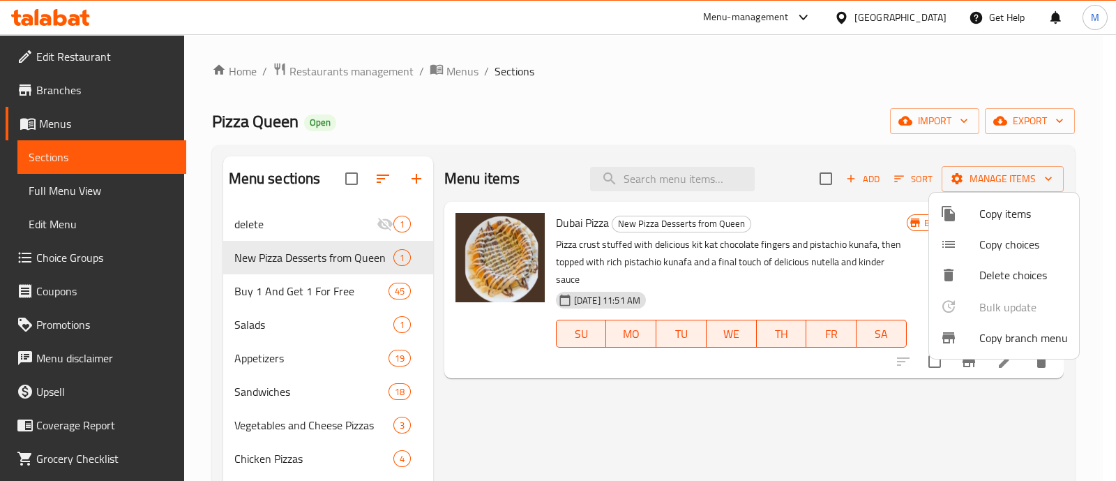
click at [989, 339] on span "Copy branch menu" at bounding box center [1024, 337] width 89 height 17
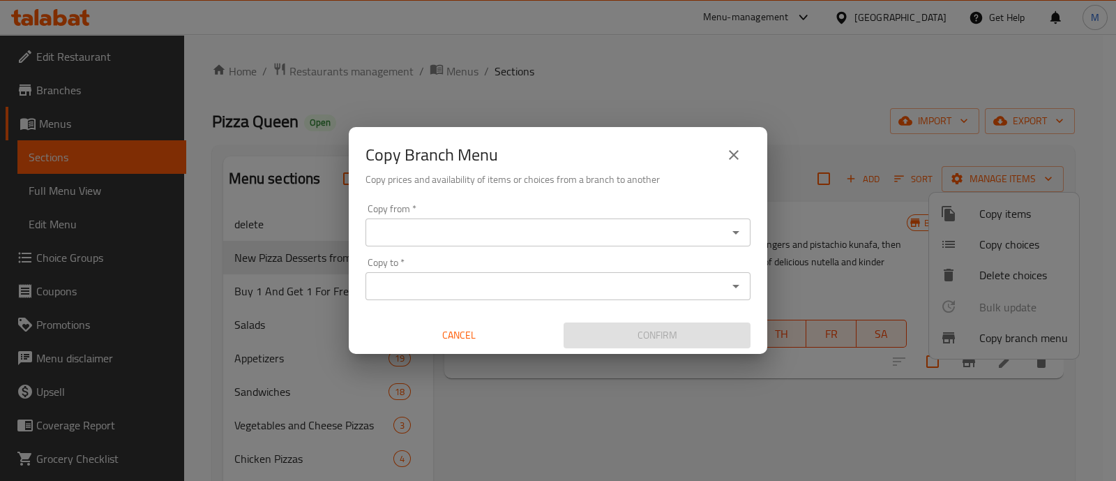
click at [531, 218] on div "Copy from *" at bounding box center [558, 232] width 385 height 28
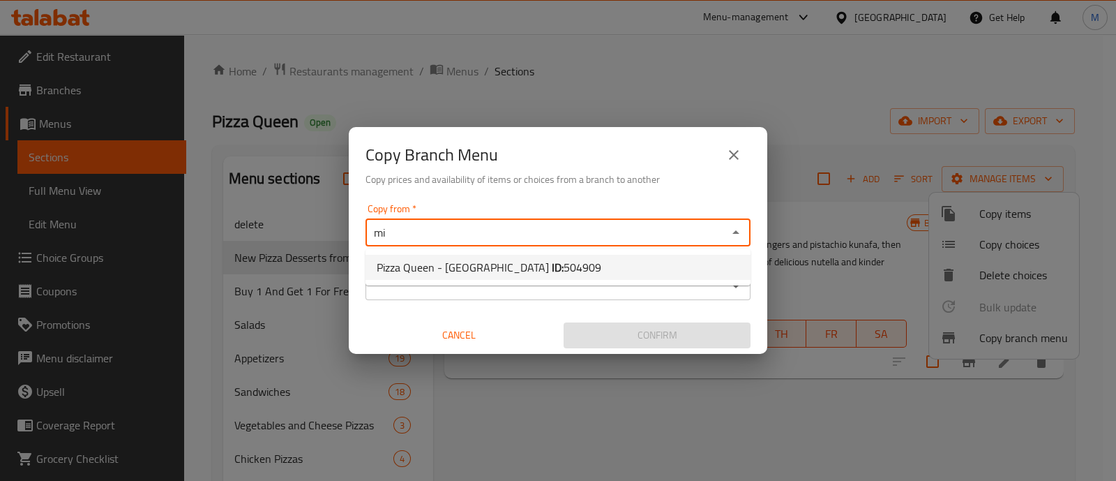
click at [562, 261] on li "Pizza Queen - Miami ID: 504909" at bounding box center [558, 267] width 385 height 25
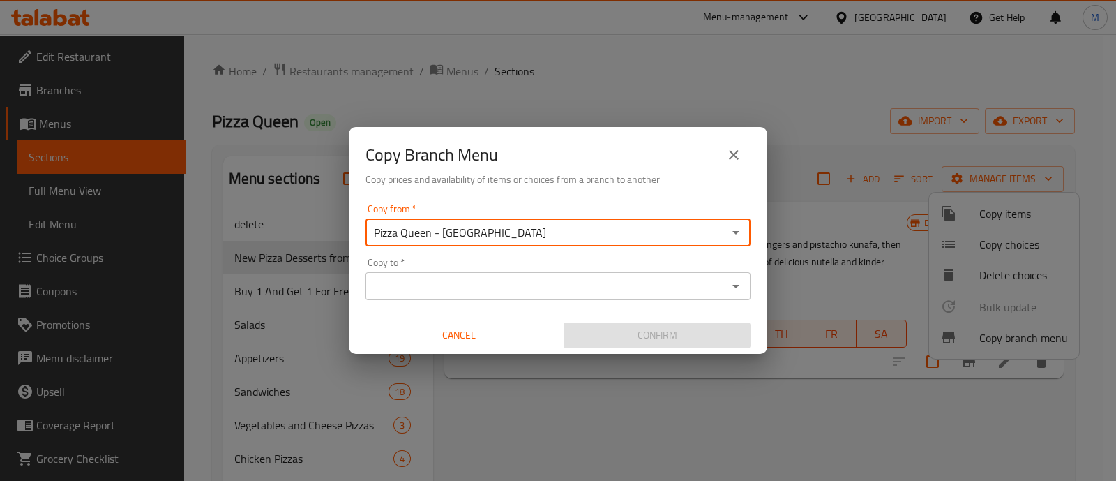
type input "Pizza Queen - Miami"
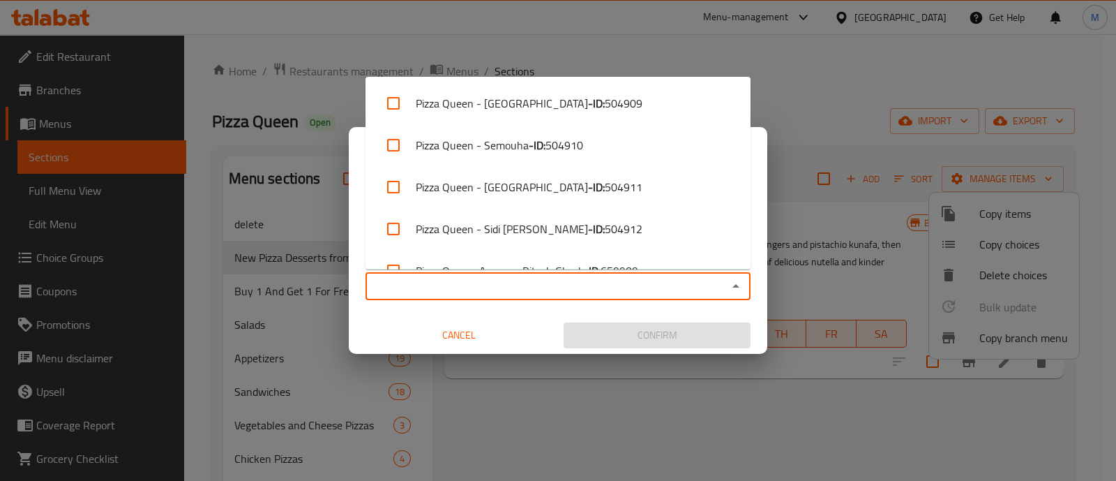
click at [524, 289] on input "Copy to   *" at bounding box center [547, 286] width 354 height 20
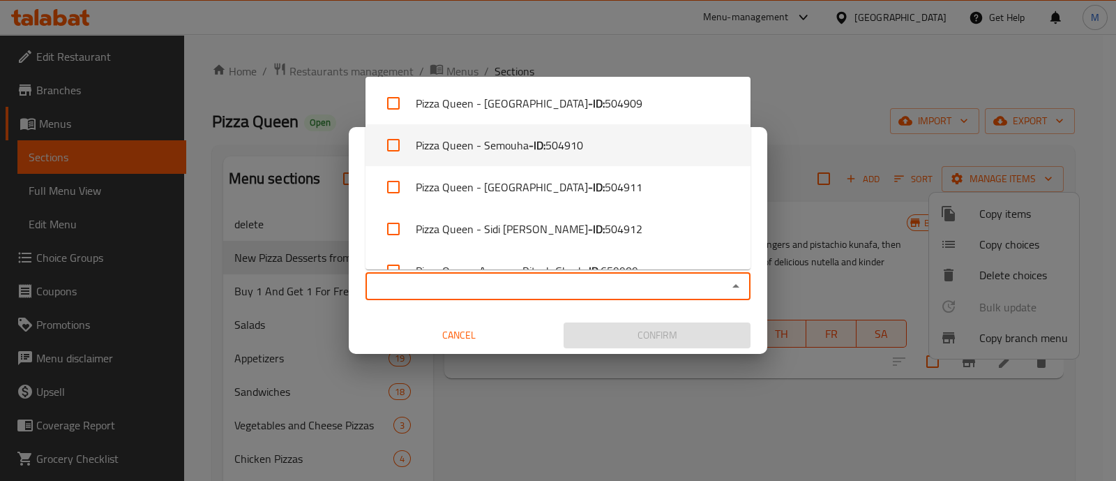
click at [394, 147] on input "checkbox" at bounding box center [393, 144] width 33 height 33
checkbox input "true"
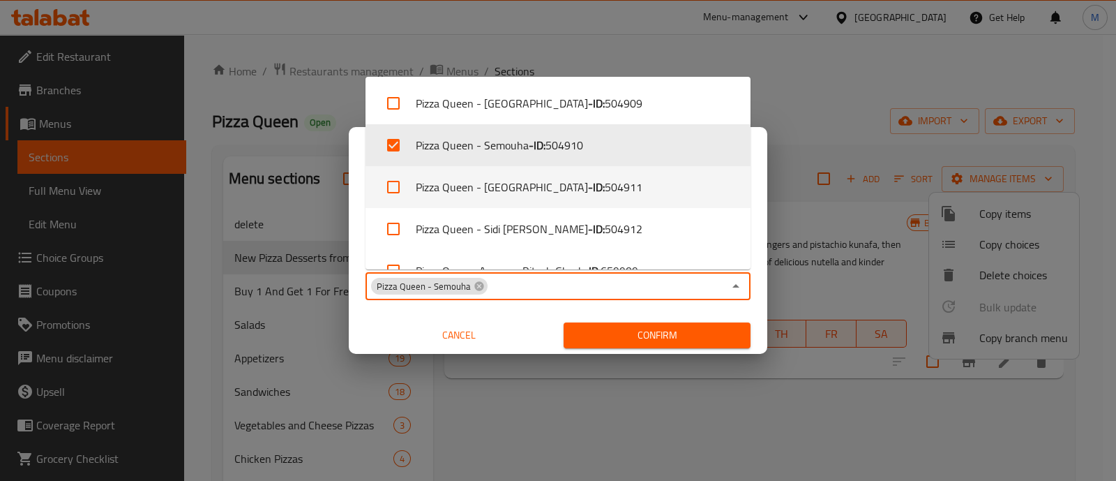
click at [396, 197] on input "checkbox" at bounding box center [393, 186] width 33 height 33
checkbox input "true"
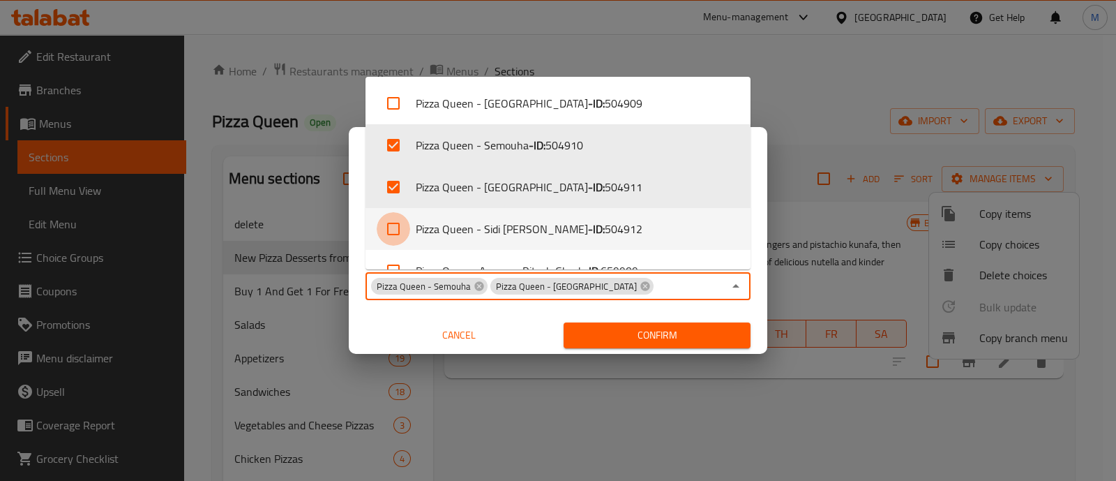
click at [398, 220] on input "checkbox" at bounding box center [393, 228] width 33 height 33
checkbox input "true"
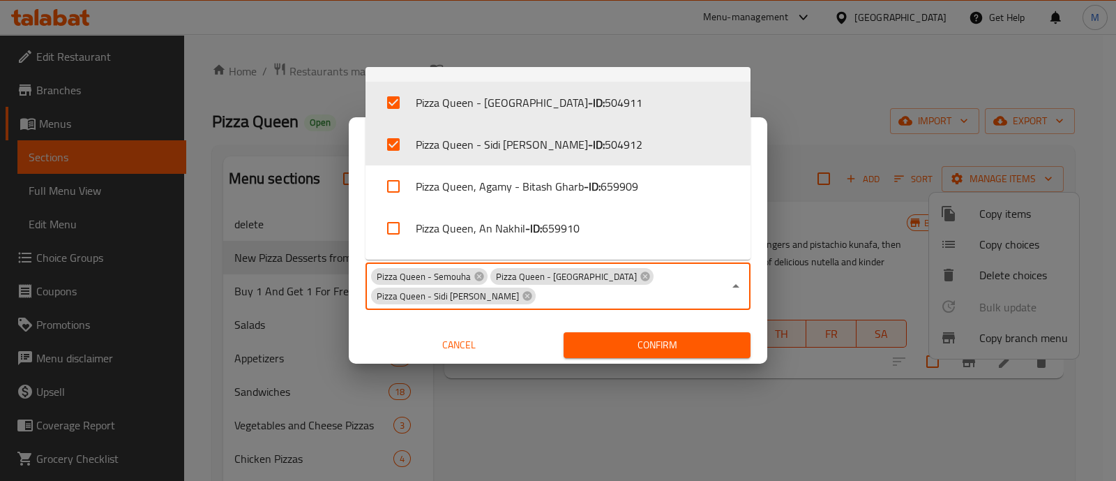
scroll to position [80, 0]
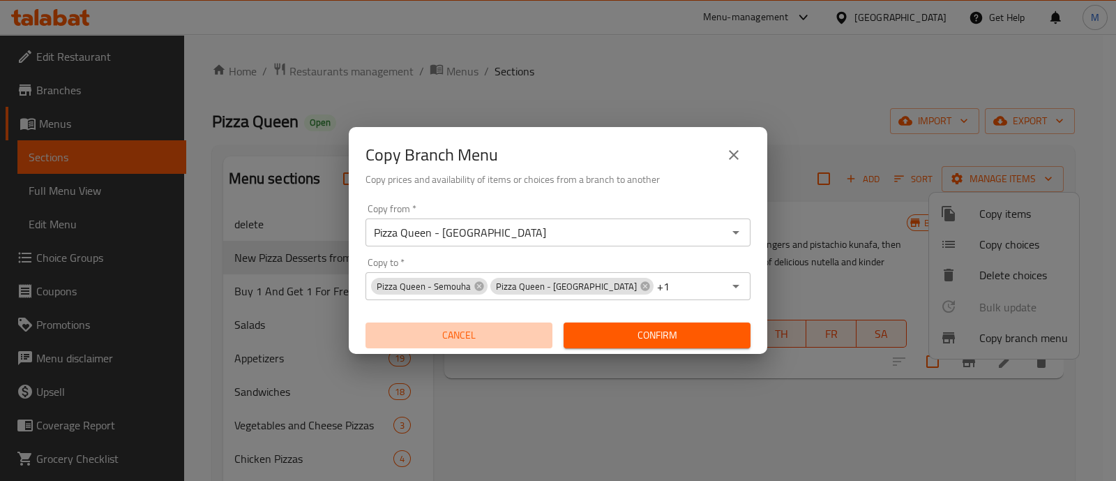
click at [458, 343] on span "Cancel" at bounding box center [459, 335] width 176 height 17
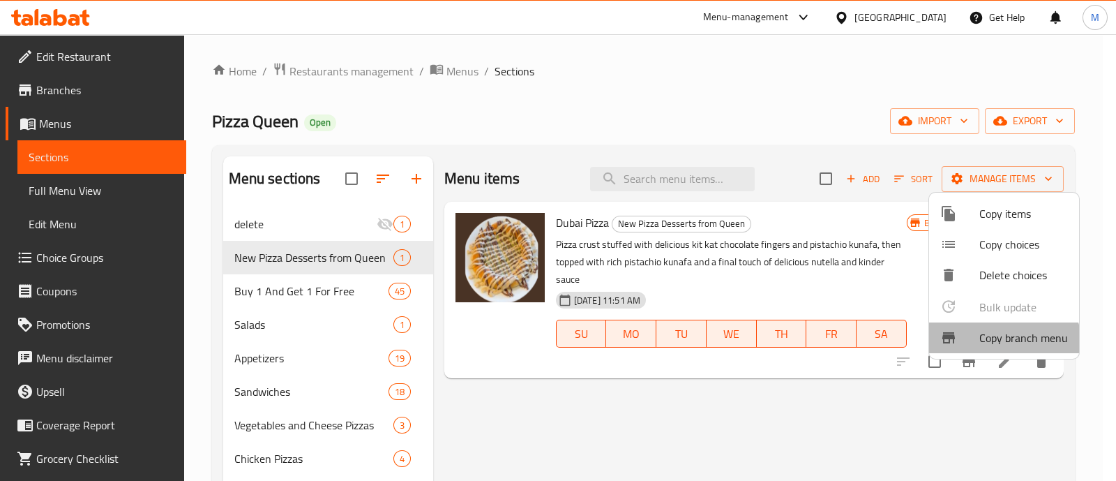
click at [1003, 345] on span "Copy branch menu" at bounding box center [1024, 337] width 89 height 17
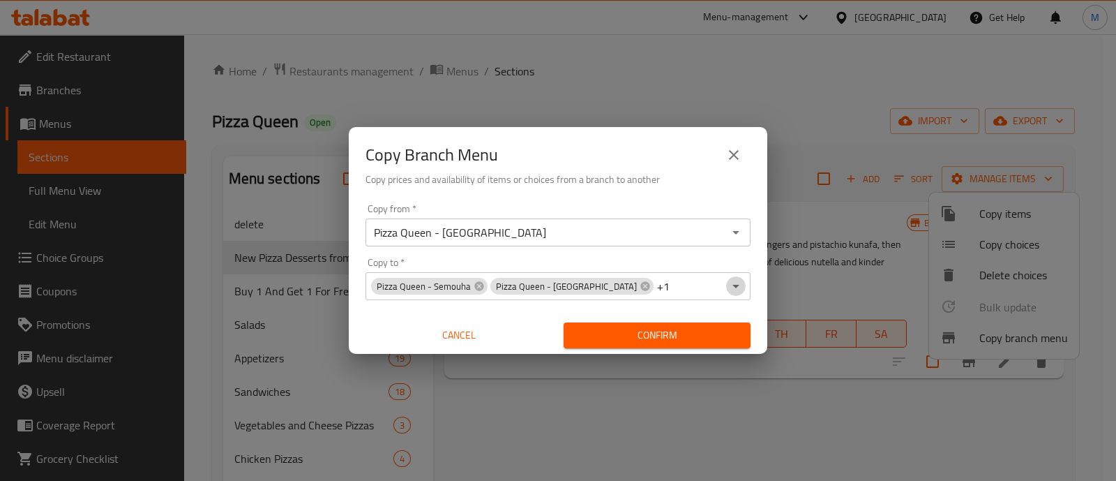
click at [735, 281] on icon "Open" at bounding box center [736, 286] width 17 height 17
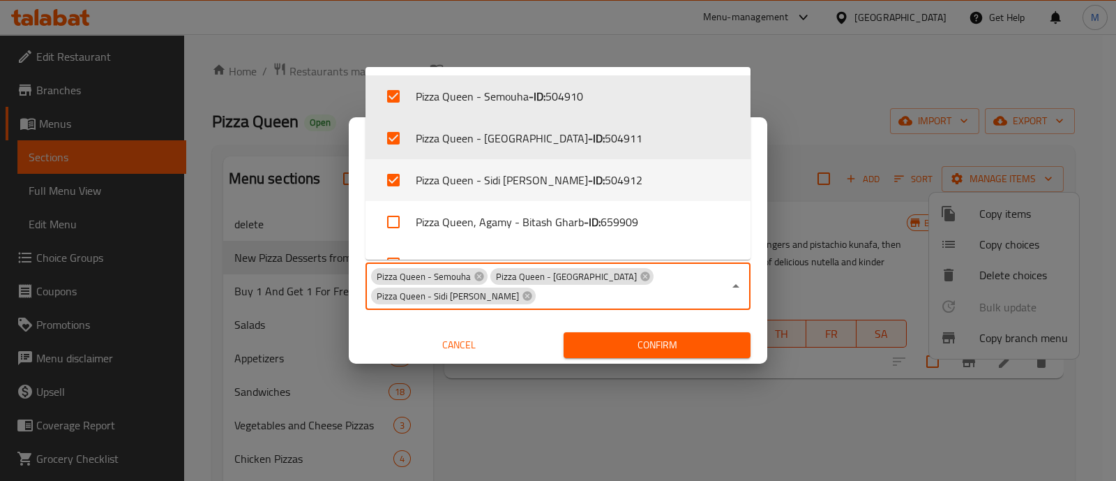
scroll to position [47, 0]
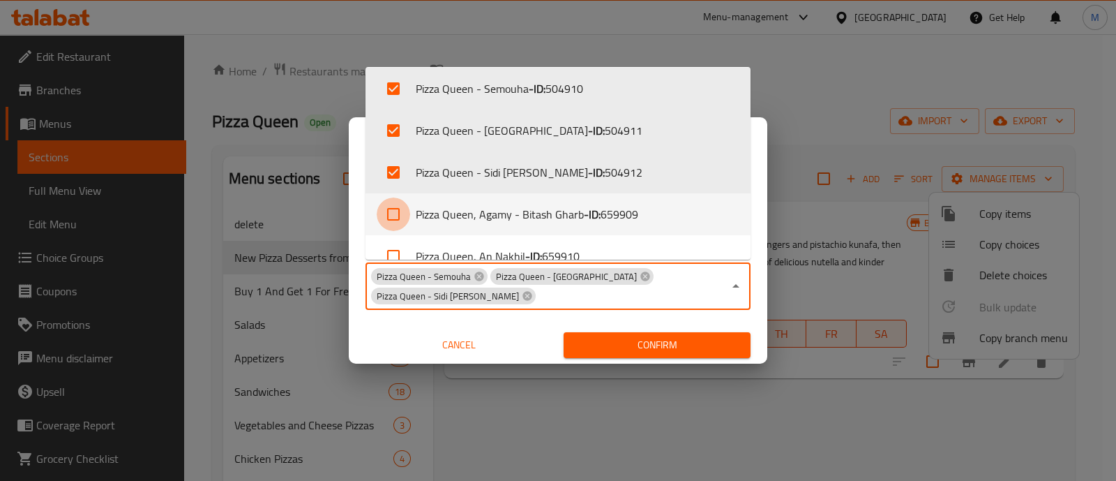
click at [407, 212] on input "checkbox" at bounding box center [393, 213] width 33 height 33
checkbox input "true"
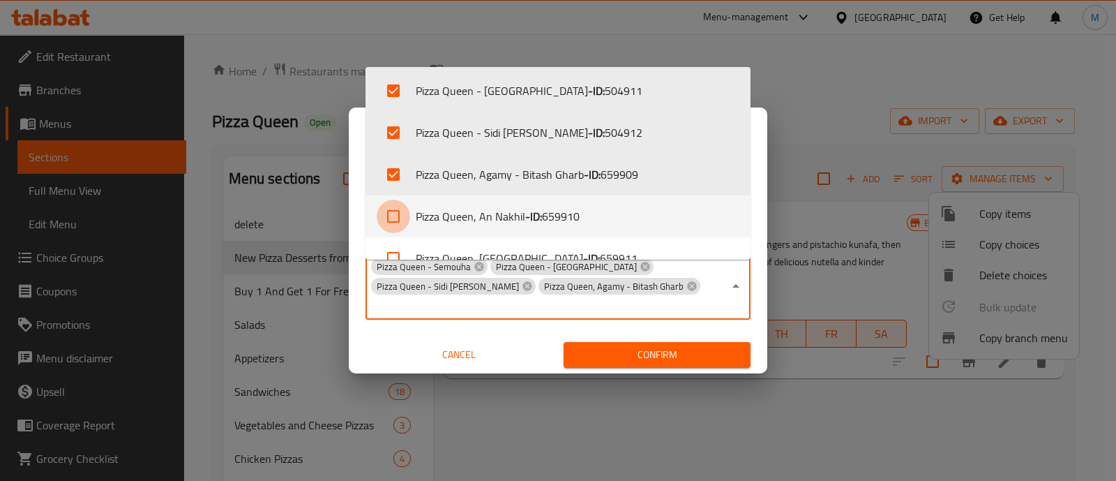
click at [389, 210] on input "checkbox" at bounding box center [393, 216] width 33 height 33
checkbox input "true"
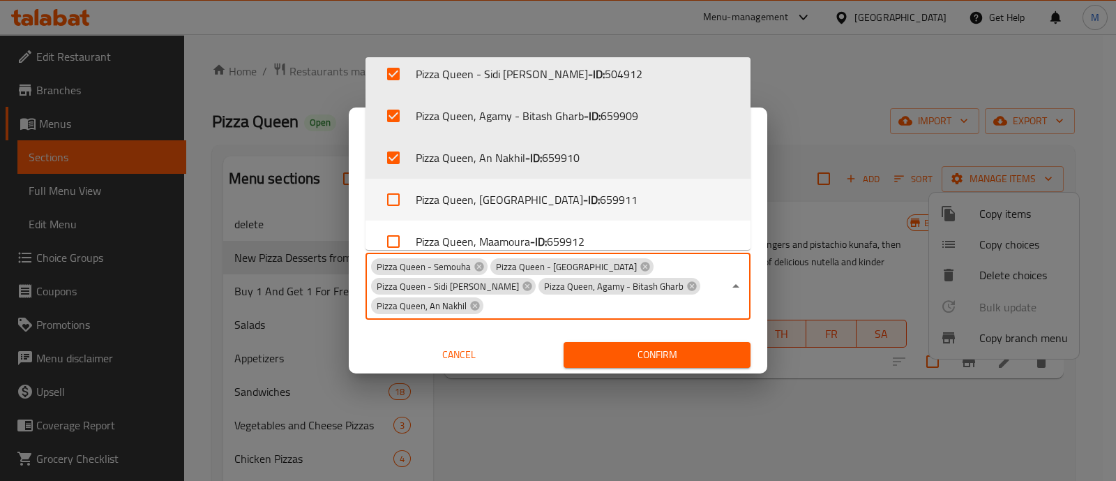
click at [389, 195] on input "checkbox" at bounding box center [393, 199] width 33 height 33
checkbox input "true"
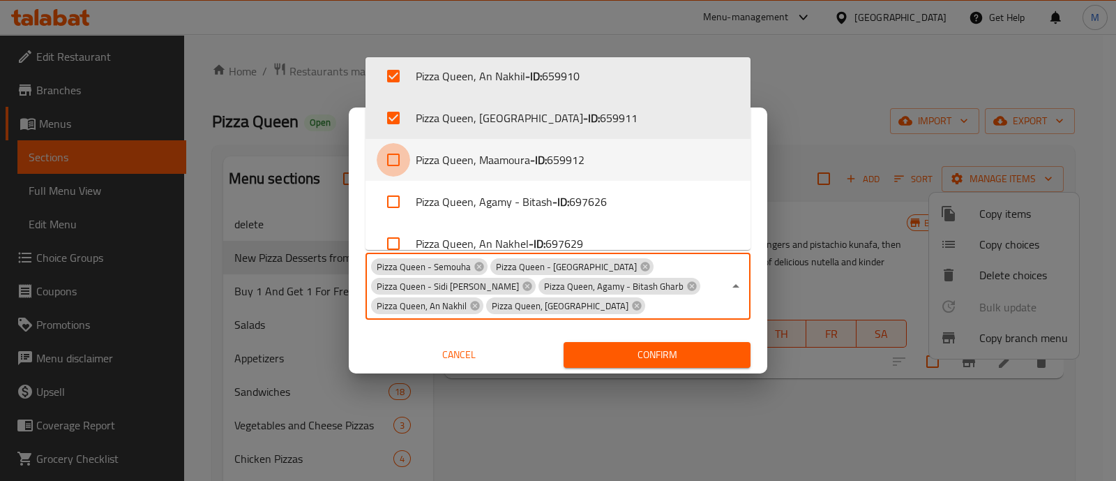
click at [389, 165] on input "checkbox" at bounding box center [393, 159] width 33 height 33
checkbox input "true"
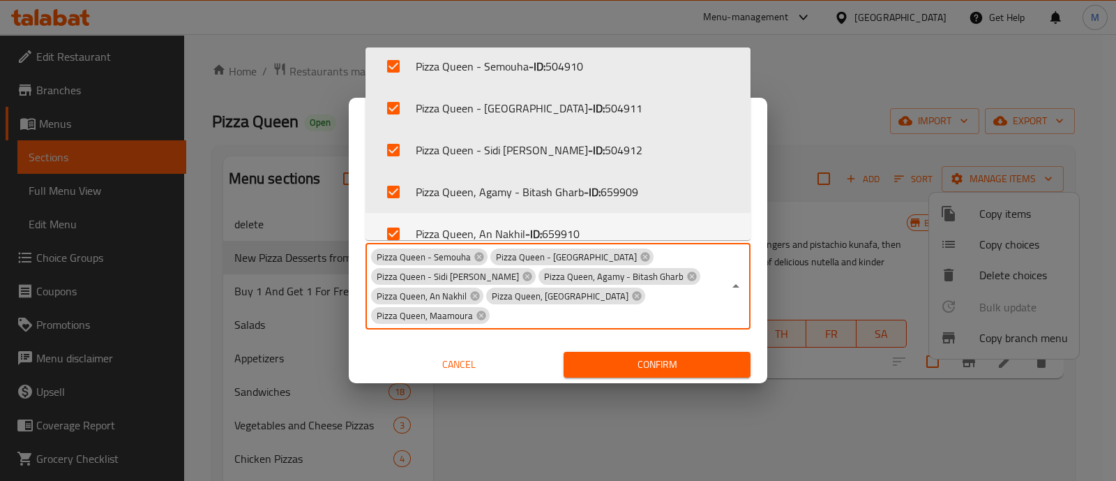
scroll to position [237, 0]
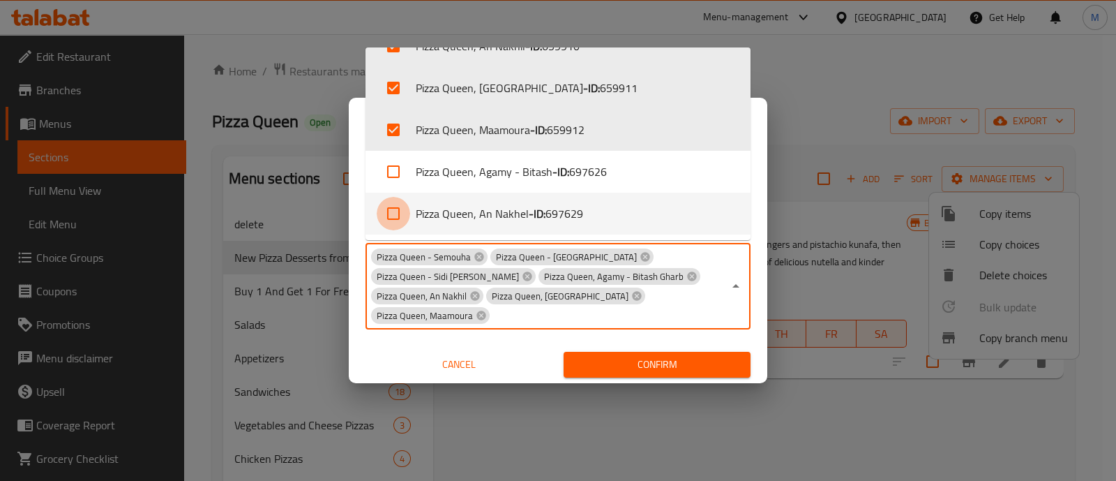
click at [394, 218] on input "checkbox" at bounding box center [393, 213] width 33 height 33
checkbox input "true"
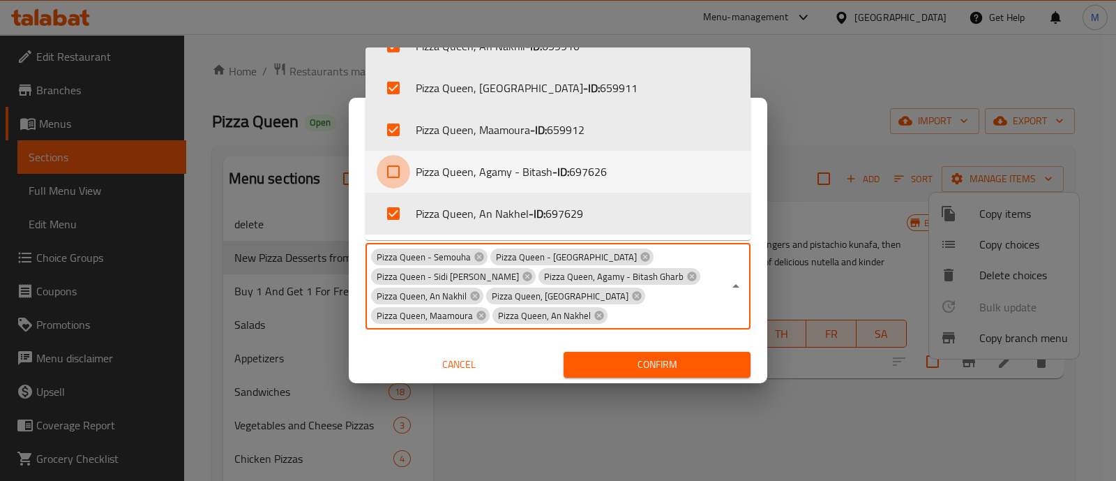
click at [391, 165] on input "checkbox" at bounding box center [393, 171] width 33 height 33
checkbox input "true"
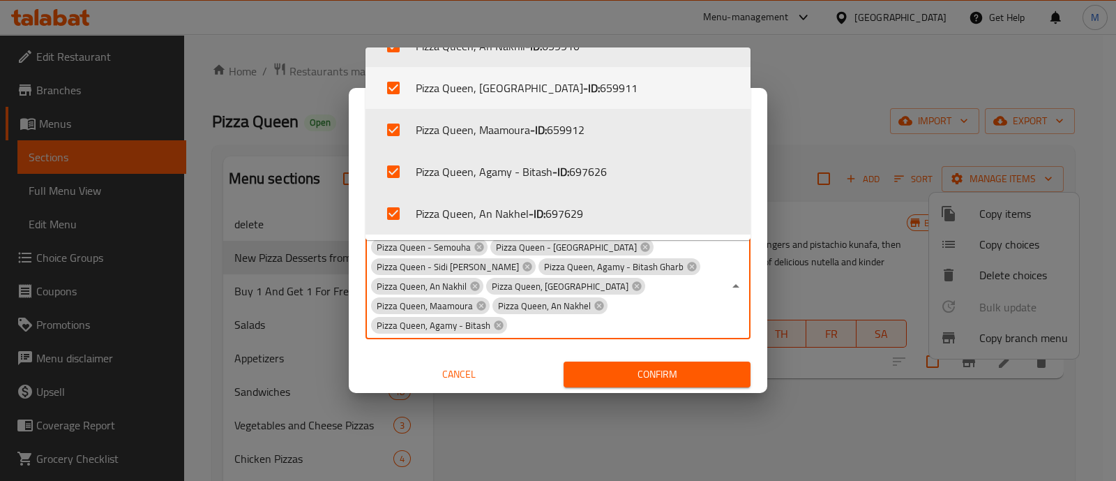
scroll to position [0, 0]
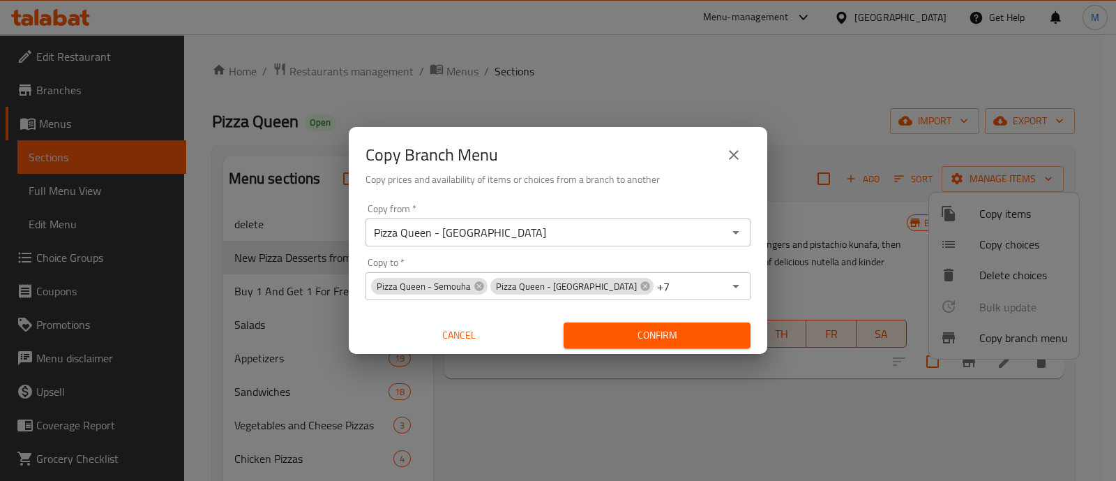
click at [617, 371] on div "Copy Branch Menu Copy prices and availability of items or choices from a branch…" at bounding box center [558, 240] width 1116 height 481
click at [607, 341] on span "Confirm" at bounding box center [657, 335] width 165 height 17
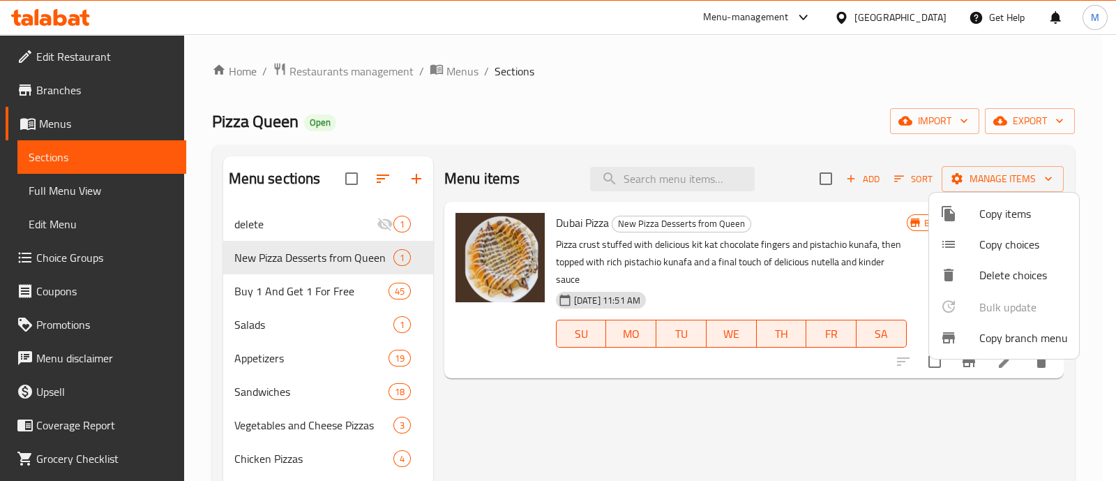
drag, startPoint x: 269, startPoint y: 345, endPoint x: 261, endPoint y: 326, distance: 21.0
click at [261, 326] on div at bounding box center [558, 240] width 1116 height 481
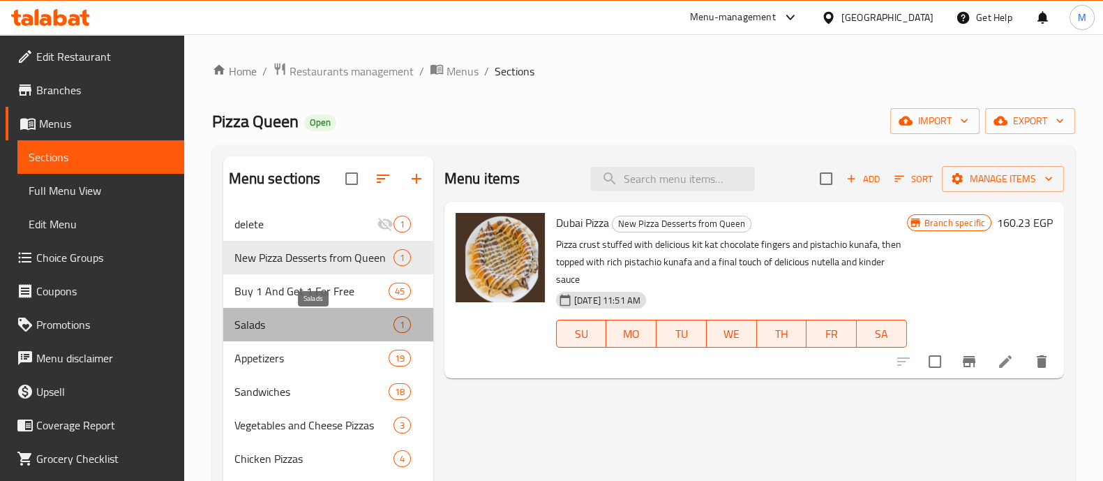
click at [261, 326] on span "Salads" at bounding box center [313, 324] width 159 height 17
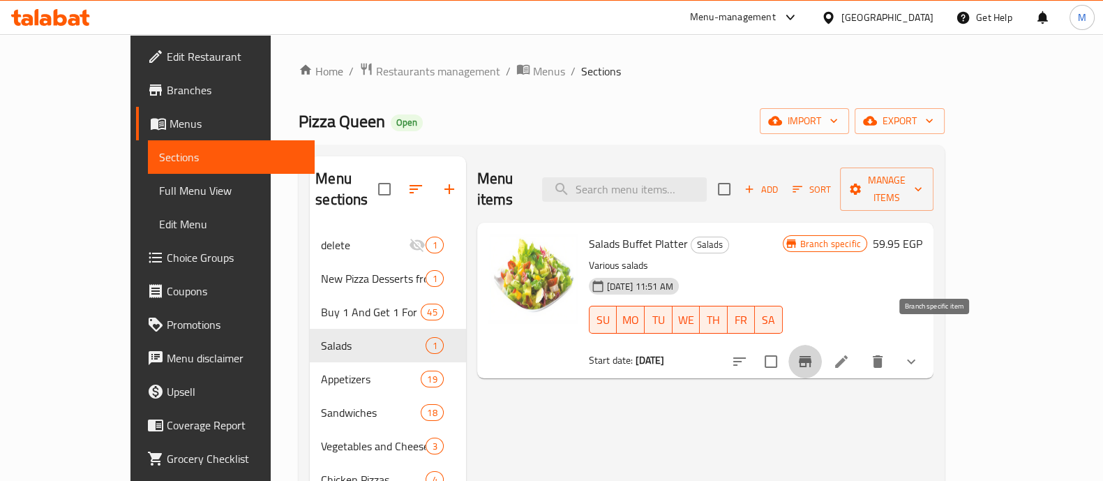
click at [812, 356] on icon "Branch-specific-item" at bounding box center [805, 361] width 13 height 11
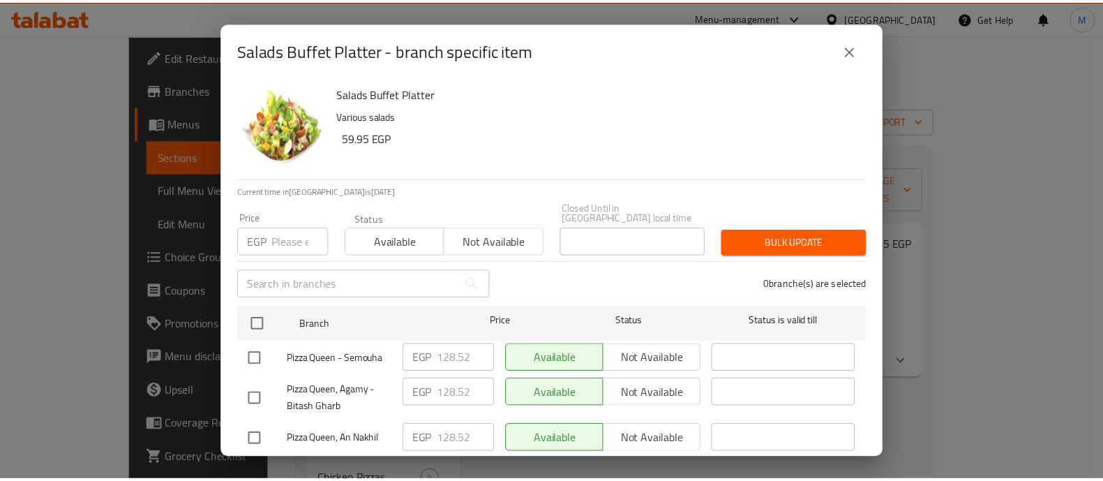
scroll to position [303, 0]
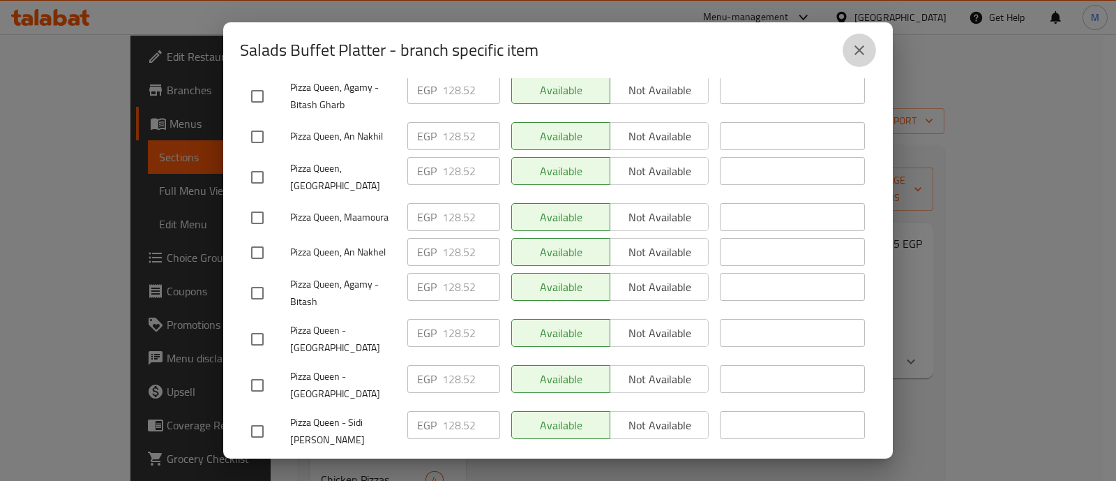
click at [860, 36] on button "close" at bounding box center [859, 49] width 33 height 33
